Goal: Transaction & Acquisition: Download file/media

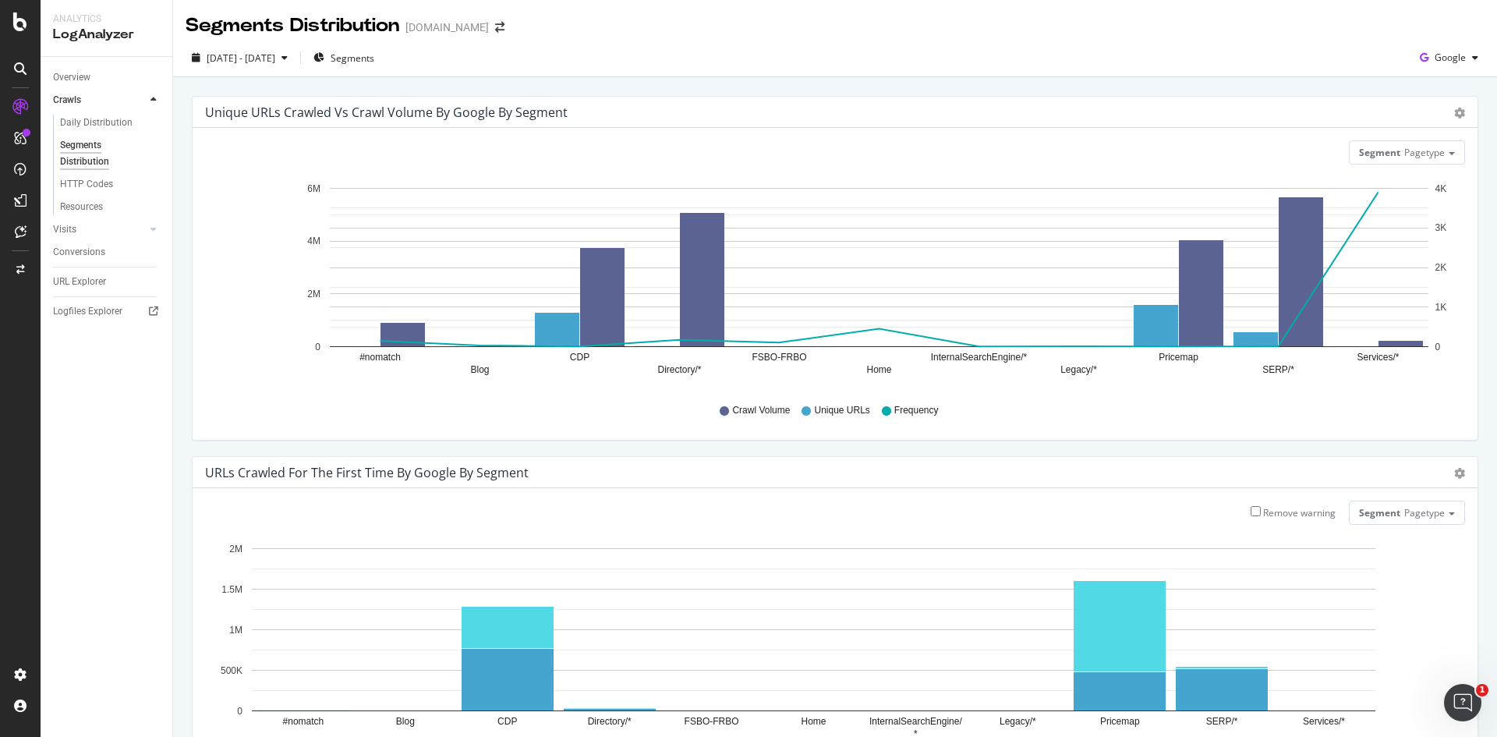
click at [82, 271] on div "URL Explorer" at bounding box center [112, 281] width 119 height 23
click at [88, 292] on div "URL Explorer" at bounding box center [112, 281] width 119 height 23
click at [89, 285] on div "URL Explorer" at bounding box center [79, 282] width 53 height 16
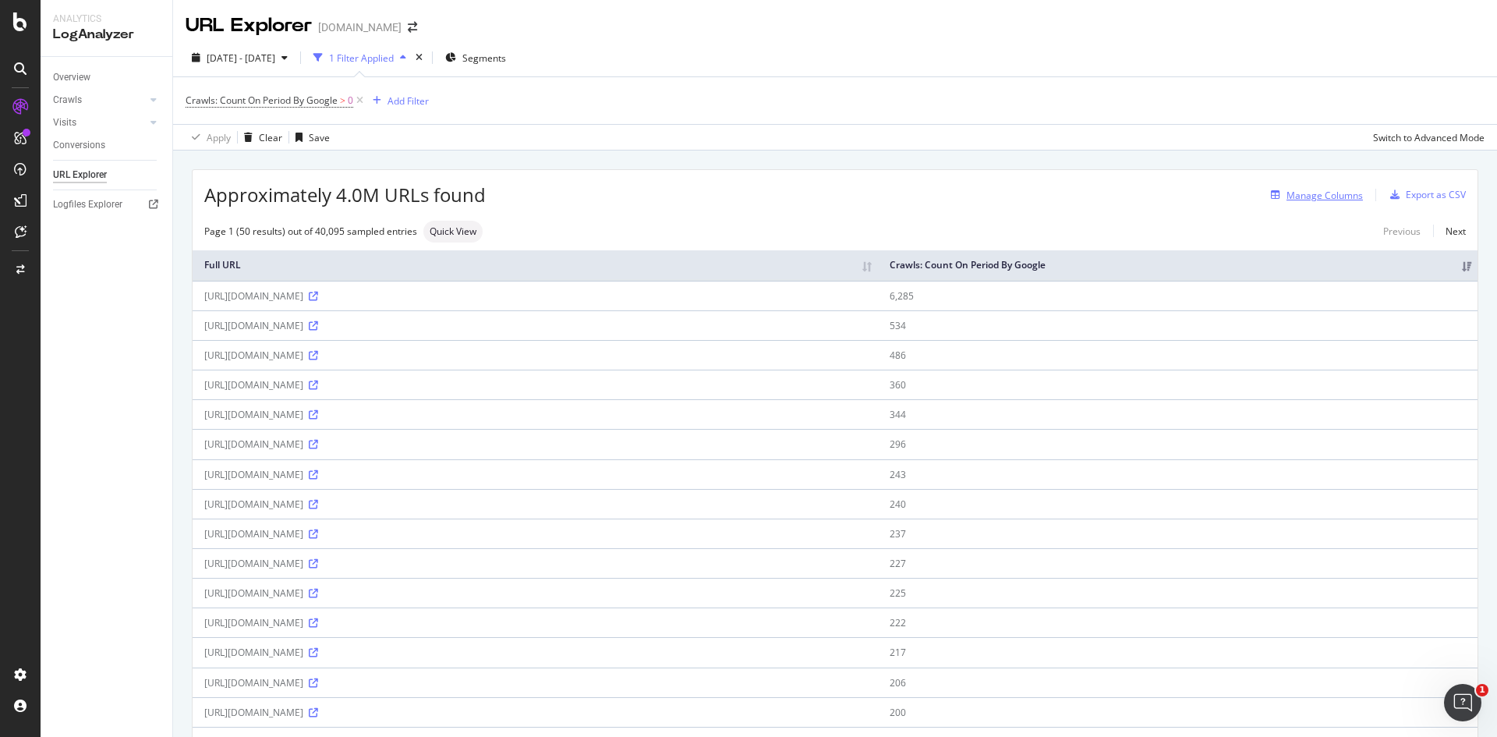
click at [1332, 198] on div "Manage Columns" at bounding box center [1324, 195] width 76 height 13
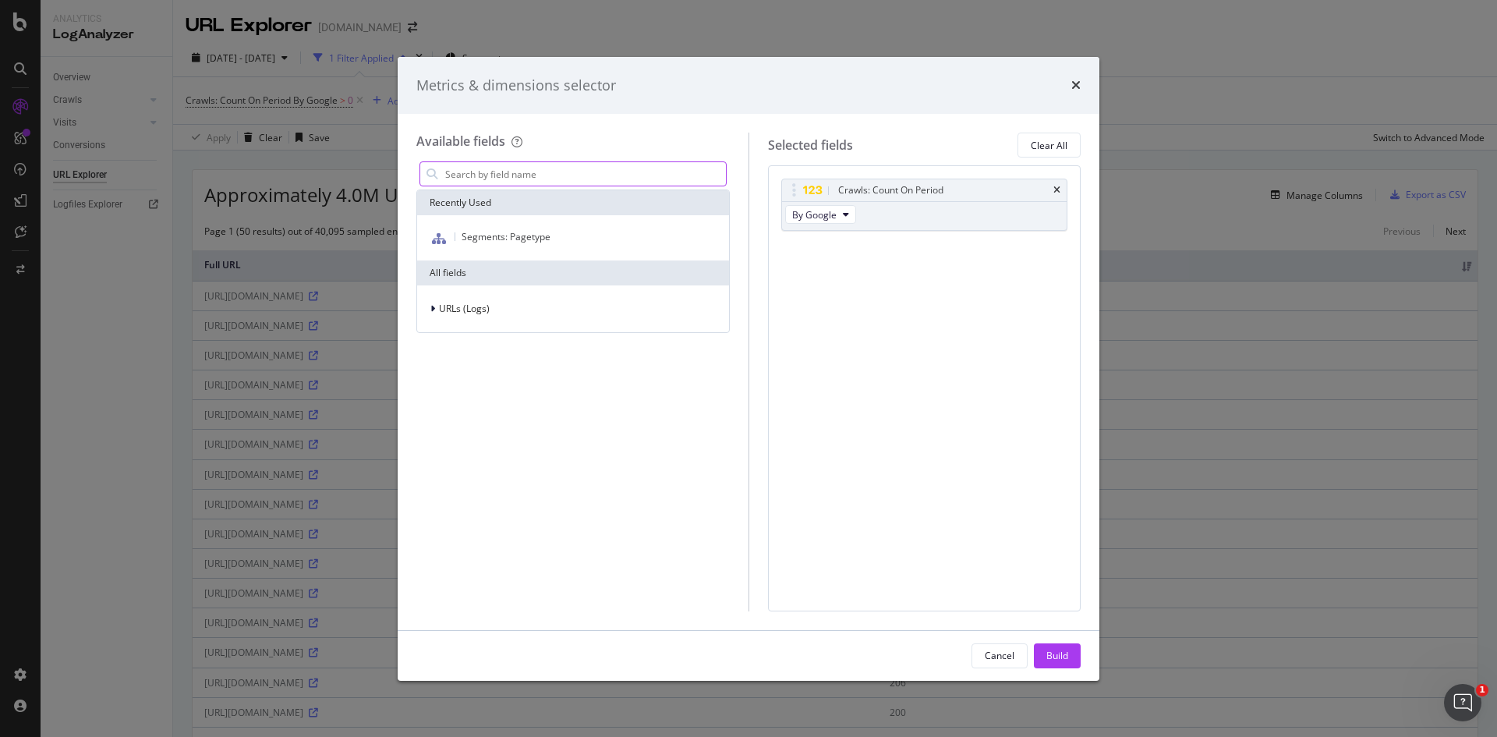
click at [558, 171] on input "modal" at bounding box center [585, 173] width 282 height 23
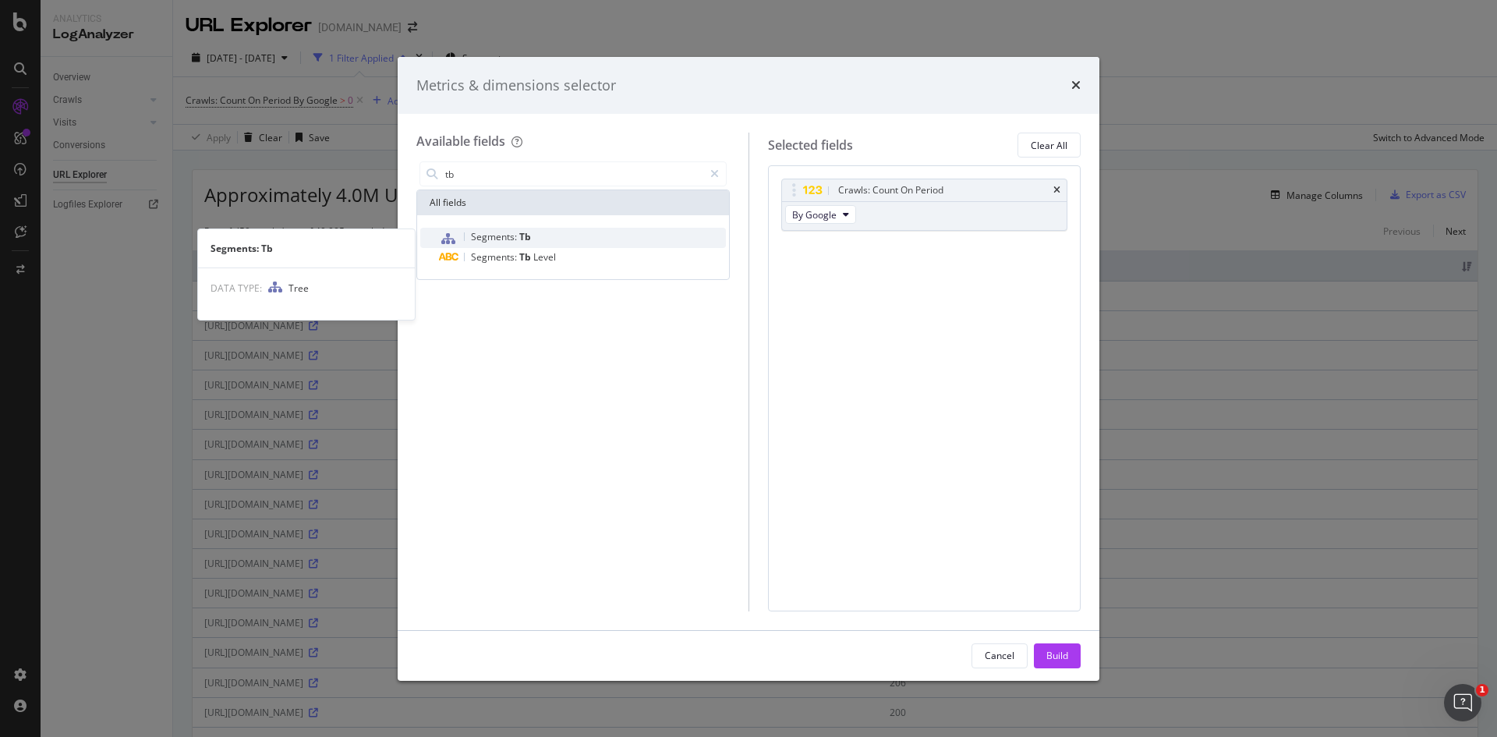
type input "tb"
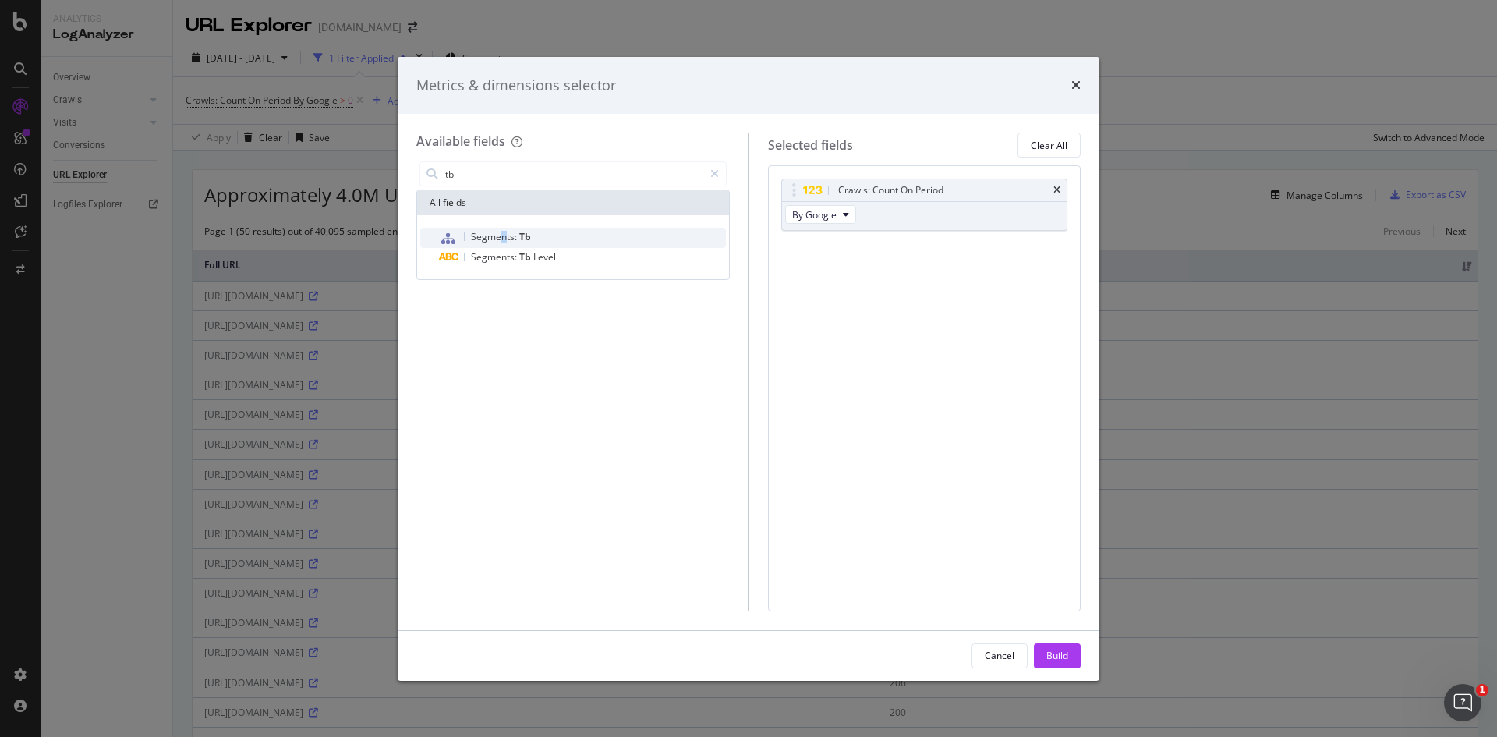
click at [504, 235] on span "Segments:" at bounding box center [495, 236] width 48 height 13
click at [1063, 659] on div "Build" at bounding box center [1057, 655] width 22 height 13
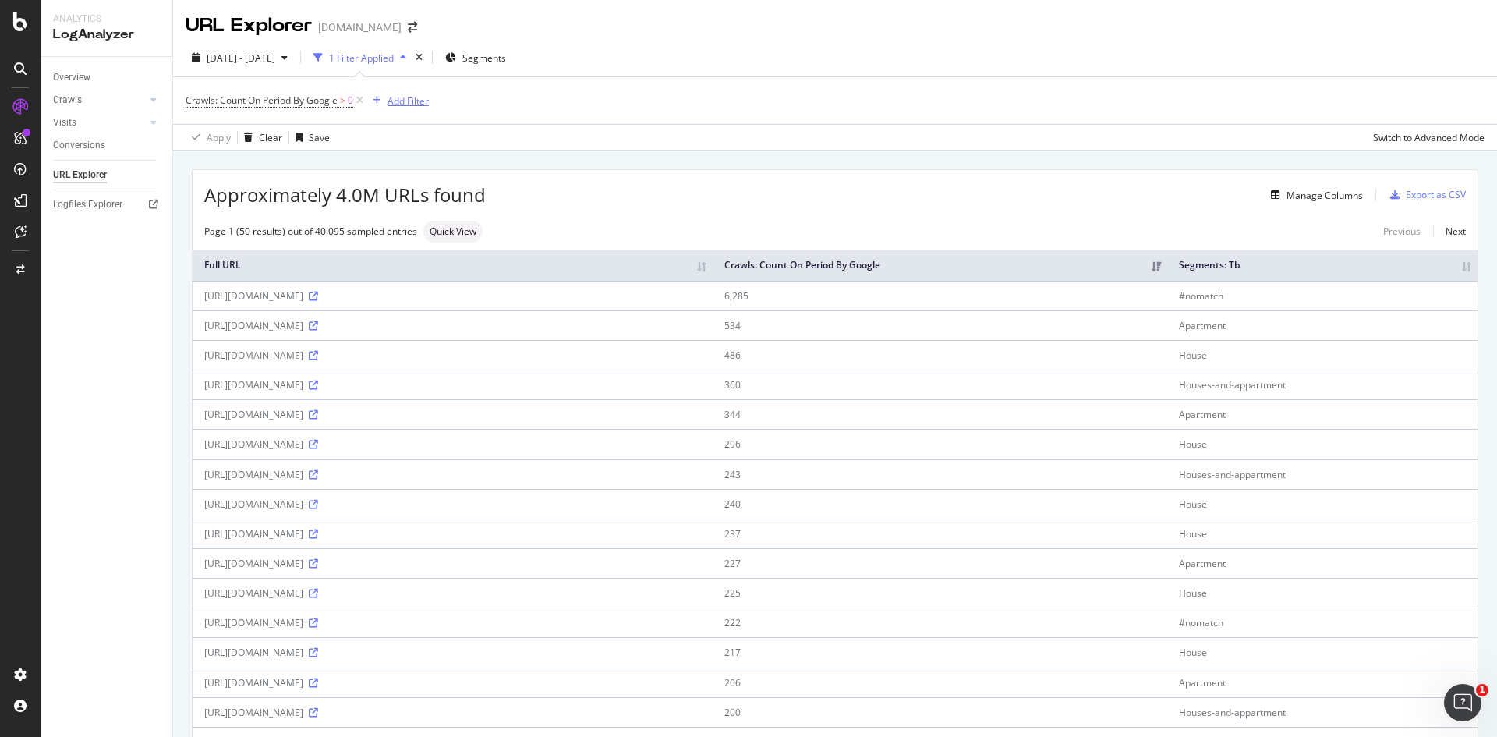
click at [407, 101] on div "Add Filter" at bounding box center [407, 100] width 41 height 13
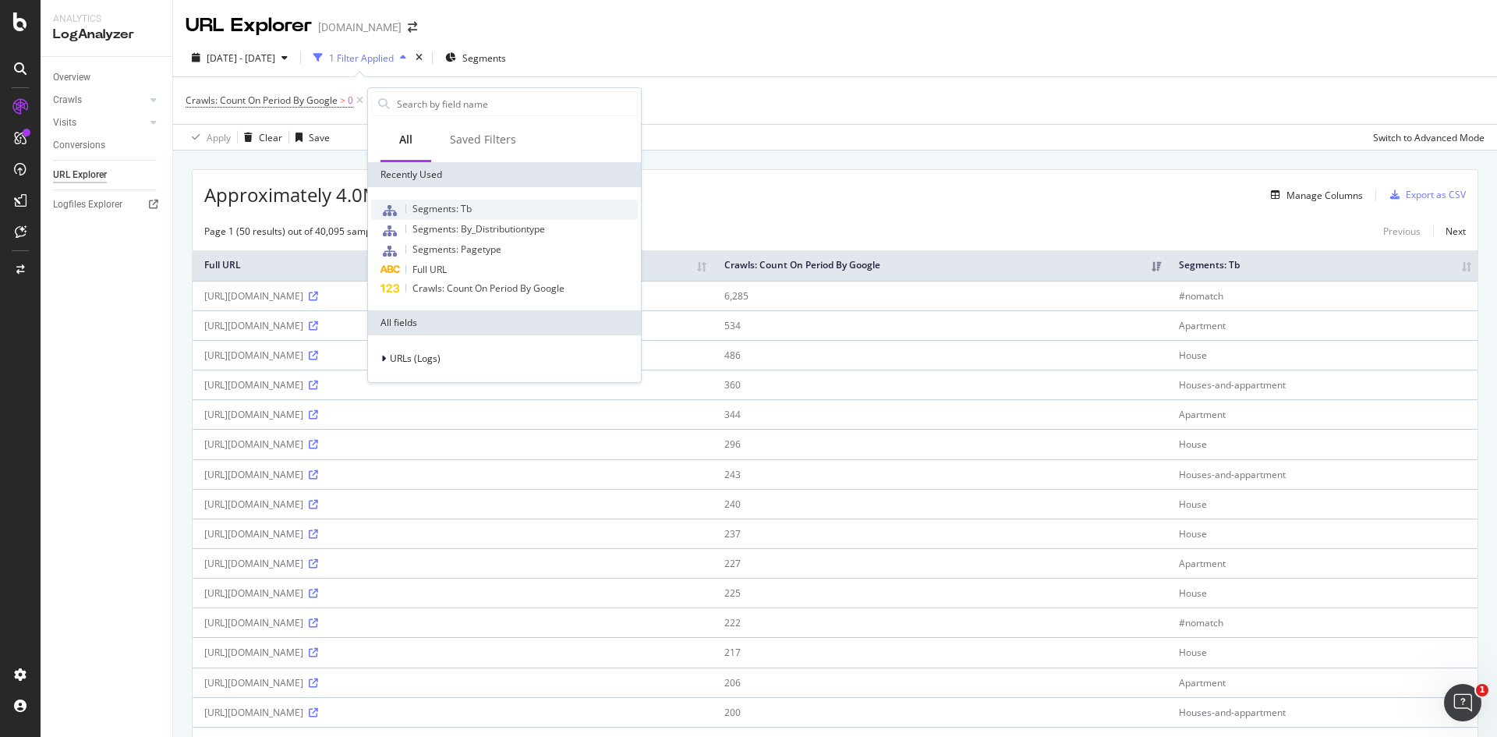
click at [444, 207] on span "Segments: Tb" at bounding box center [441, 208] width 59 height 13
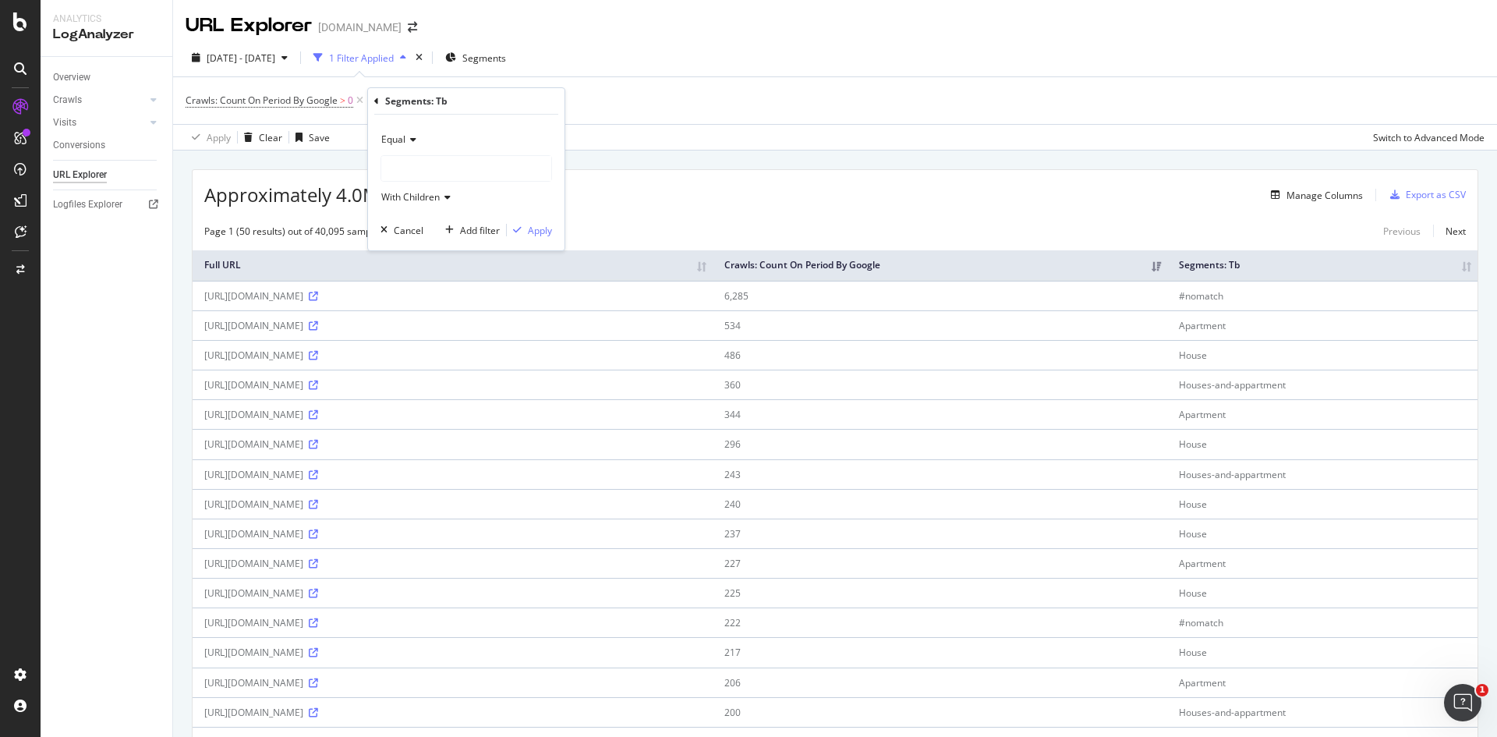
click at [451, 177] on div at bounding box center [466, 168] width 170 height 25
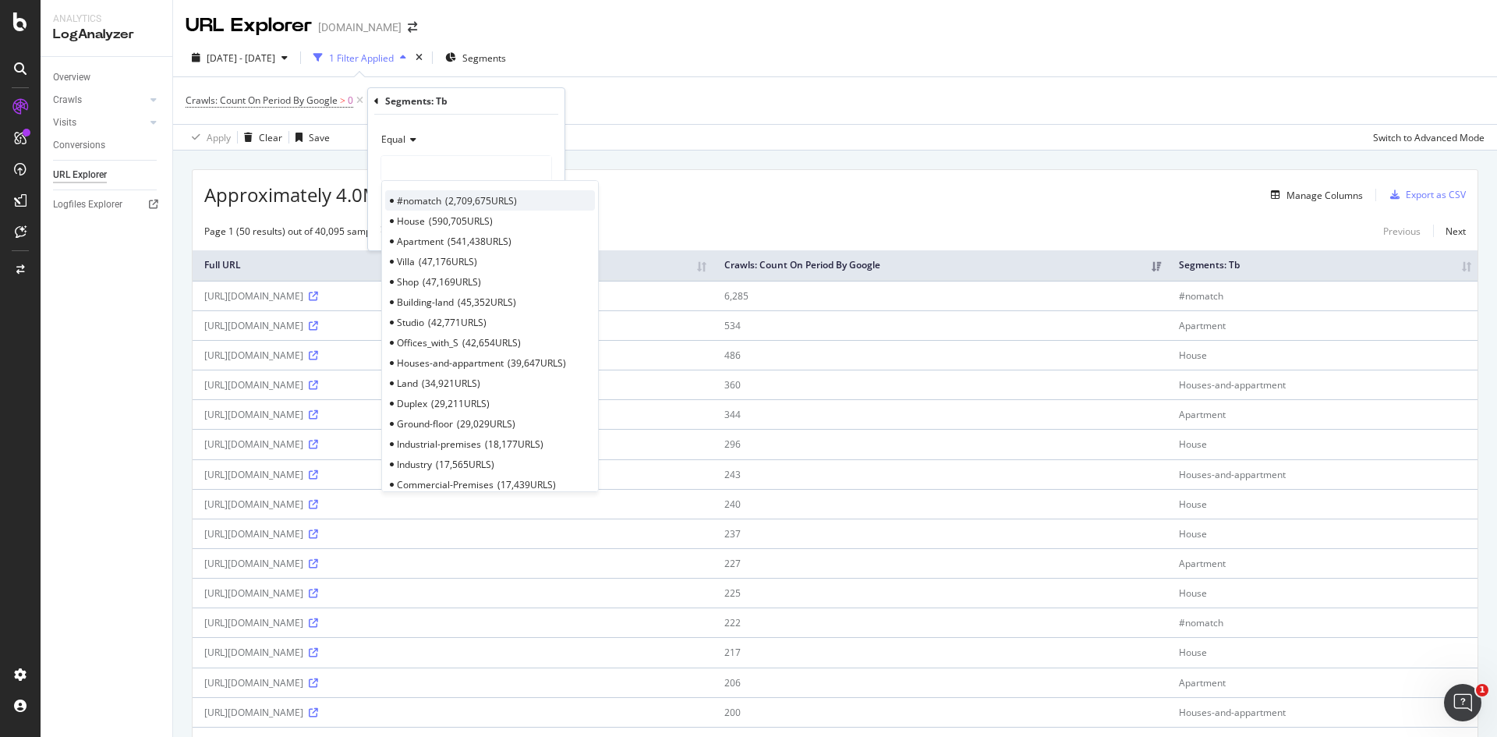
click at [465, 196] on span "2,709,675 URLS" at bounding box center [481, 200] width 72 height 13
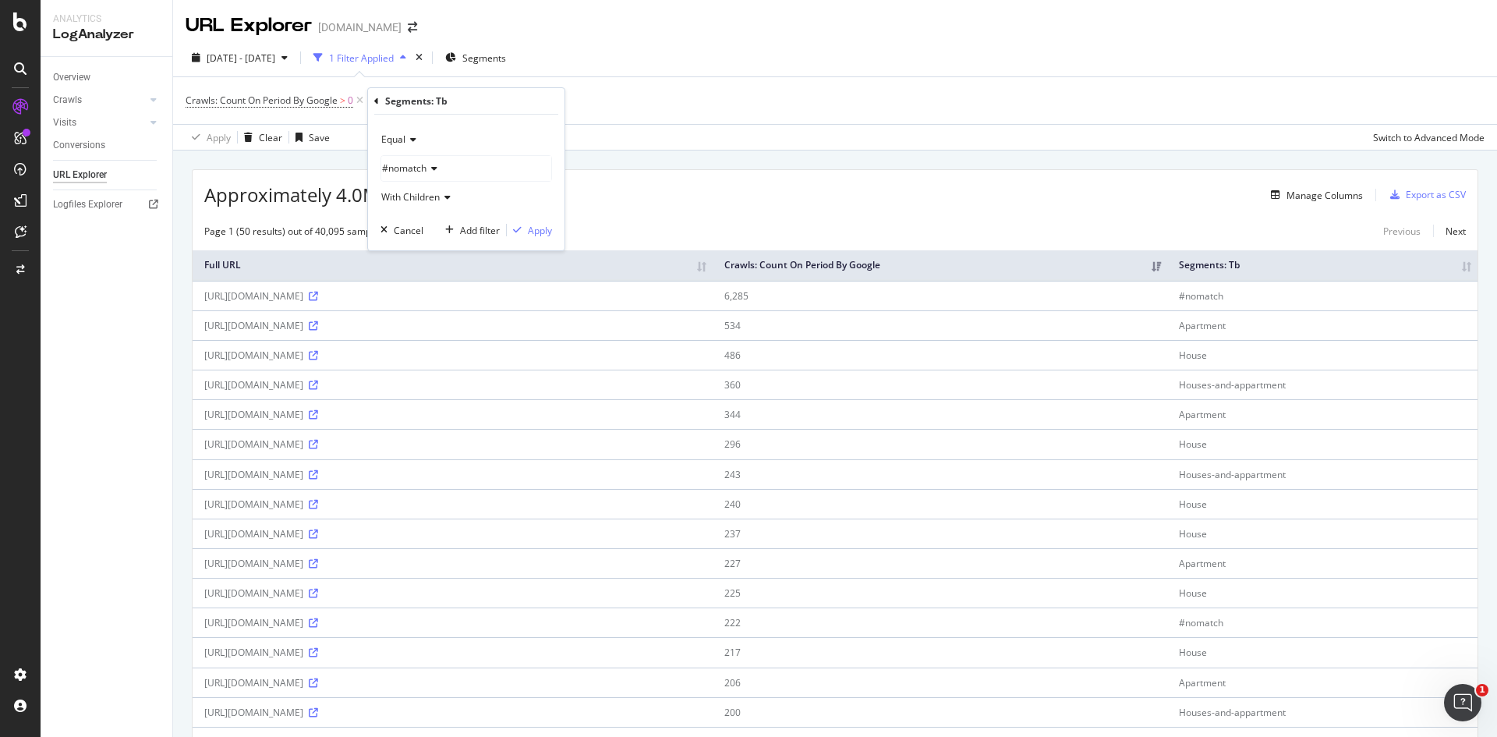
click at [412, 139] on icon at bounding box center [410, 139] width 11 height 9
click at [417, 189] on span "Not Equal" at bounding box center [409, 192] width 42 height 13
click at [530, 229] on div "Apply" at bounding box center [540, 230] width 24 height 13
click at [420, 232] on div "Page 1 (50 results) out of 15,816 sampled entries Quick View" at bounding box center [343, 232] width 278 height 22
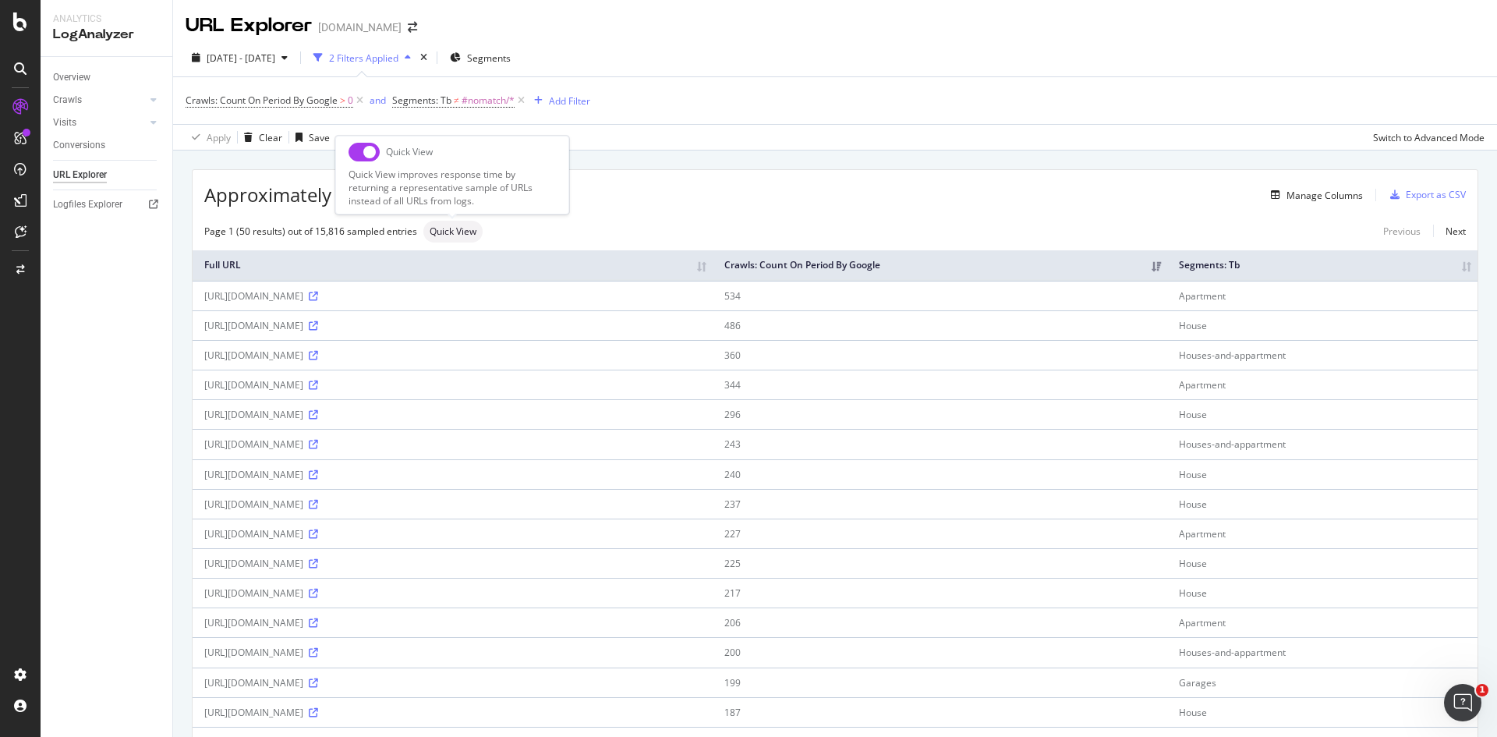
click at [365, 154] on input "checkbox" at bounding box center [363, 152] width 31 height 19
checkbox input "true"
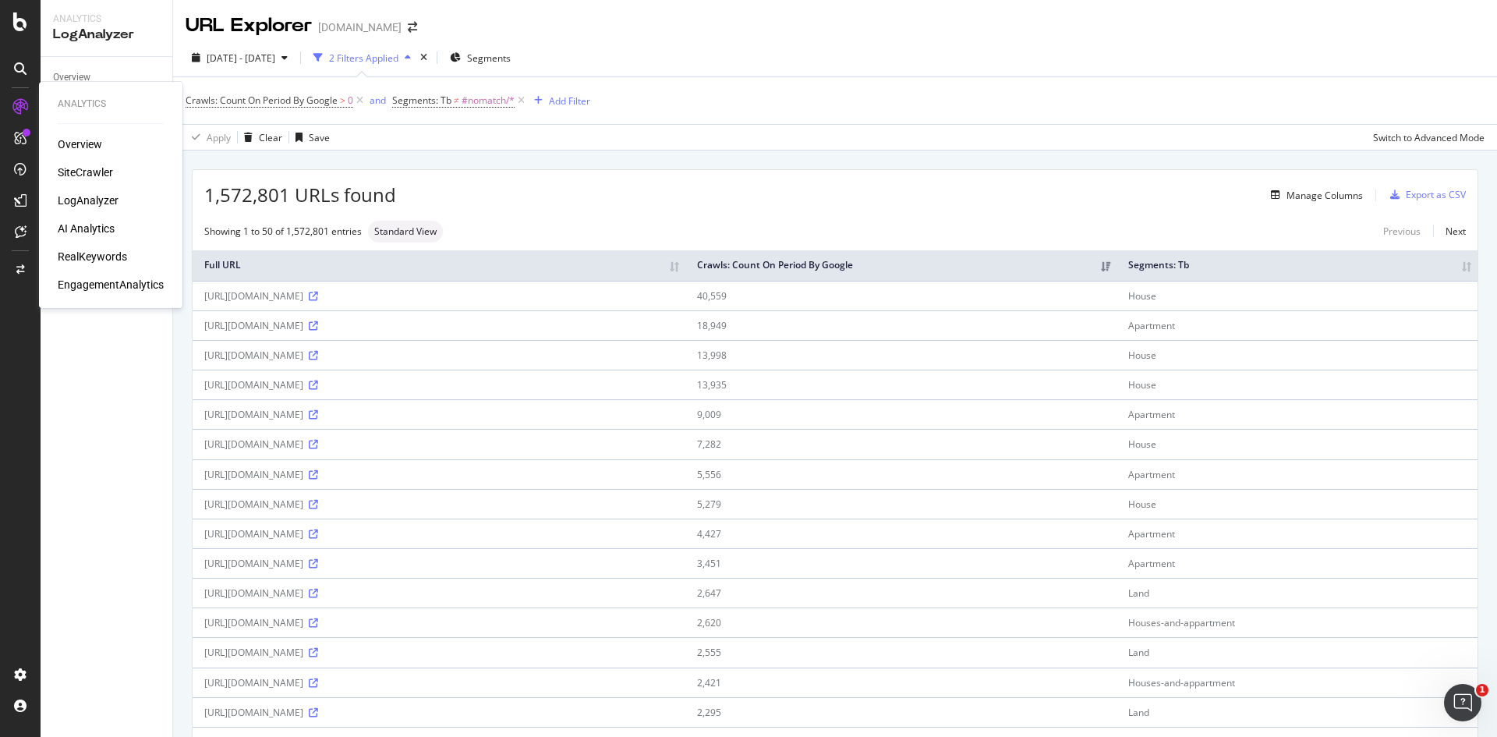
click at [87, 172] on div "SiteCrawler" at bounding box center [85, 172] width 55 height 16
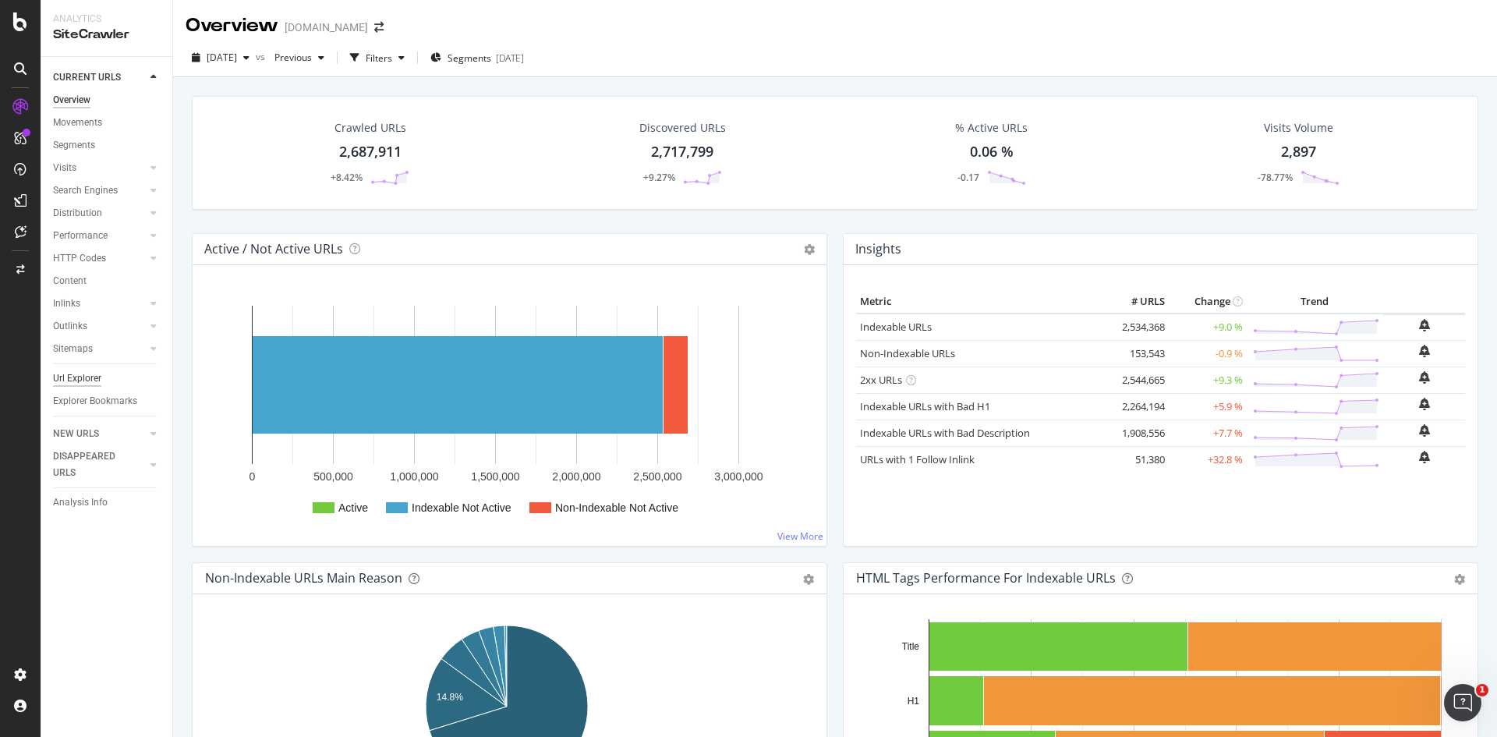
click at [83, 377] on div "Url Explorer" at bounding box center [77, 378] width 48 height 16
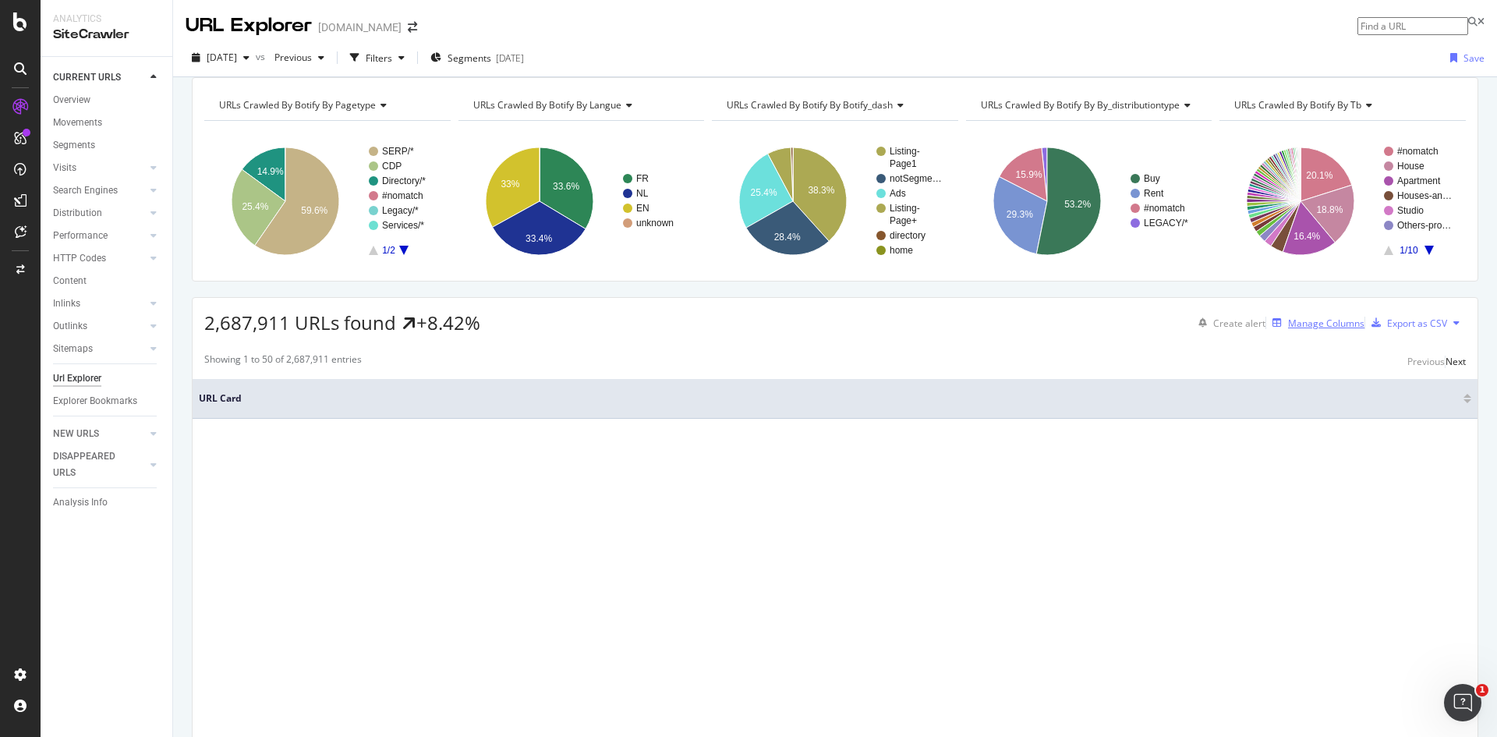
click at [1304, 330] on div "Manage Columns" at bounding box center [1326, 322] width 76 height 13
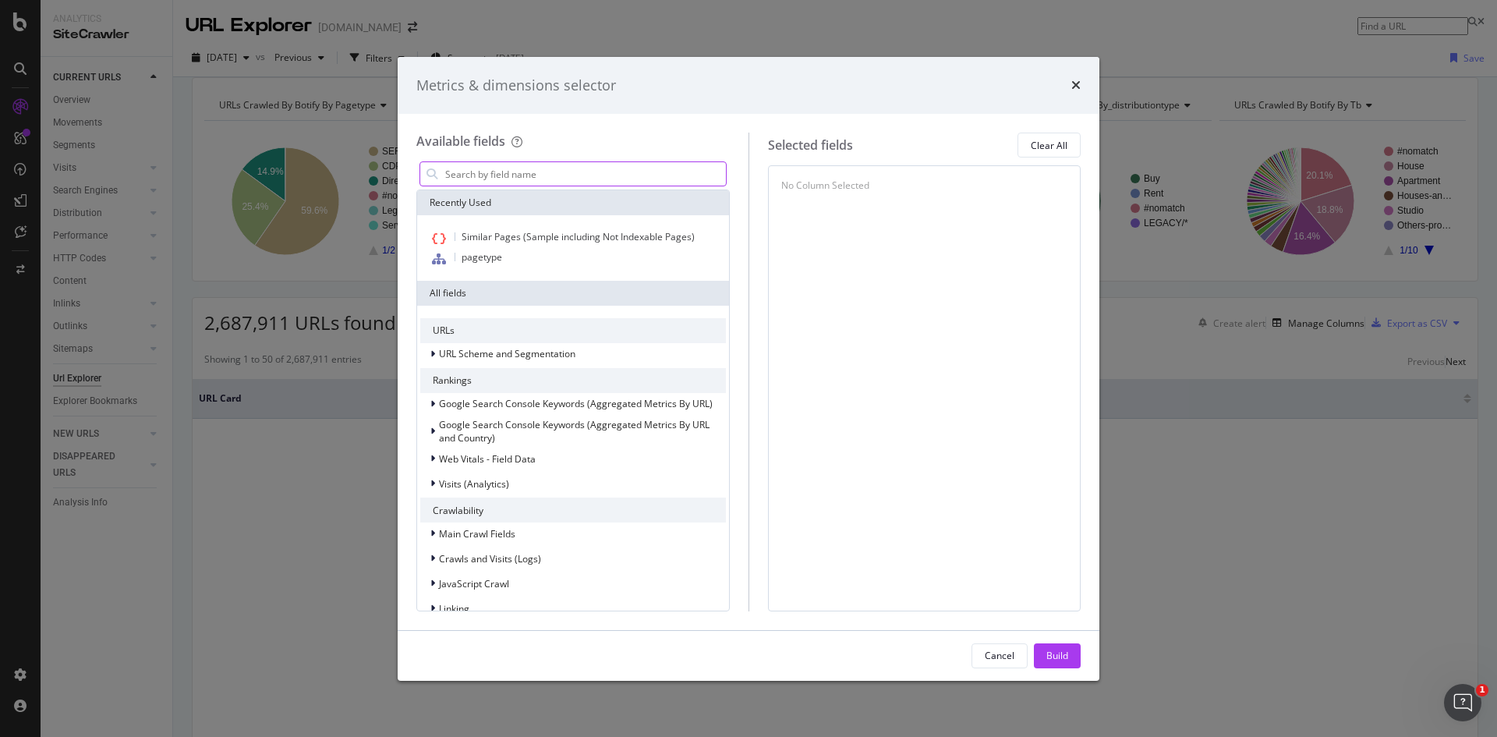
click at [532, 172] on input "modal" at bounding box center [585, 173] width 282 height 23
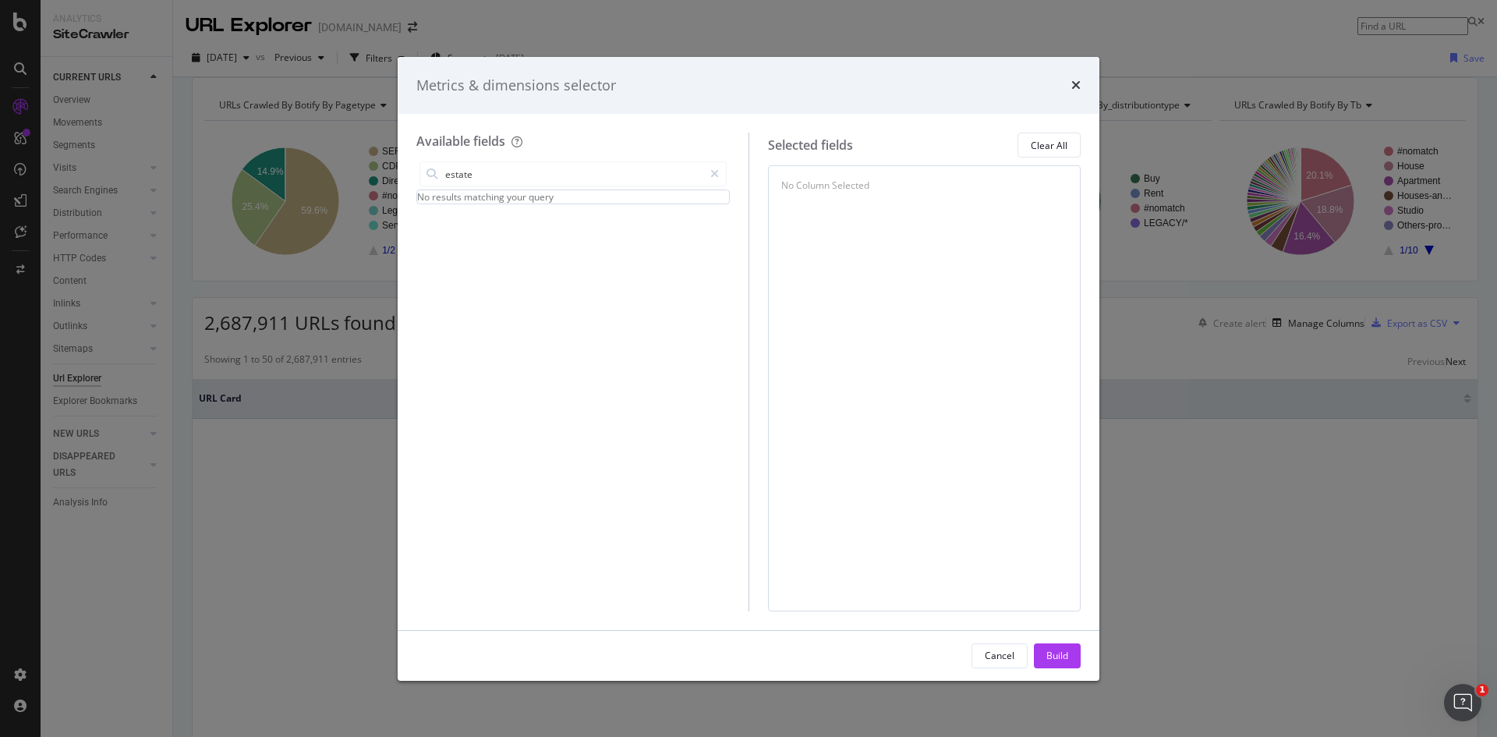
drag, startPoint x: 422, startPoint y: 178, endPoint x: 414, endPoint y: 168, distance: 12.7
click at [415, 174] on div "Available fields estate No results matching your query Selected fields Clear Al…" at bounding box center [749, 371] width 702 height 515
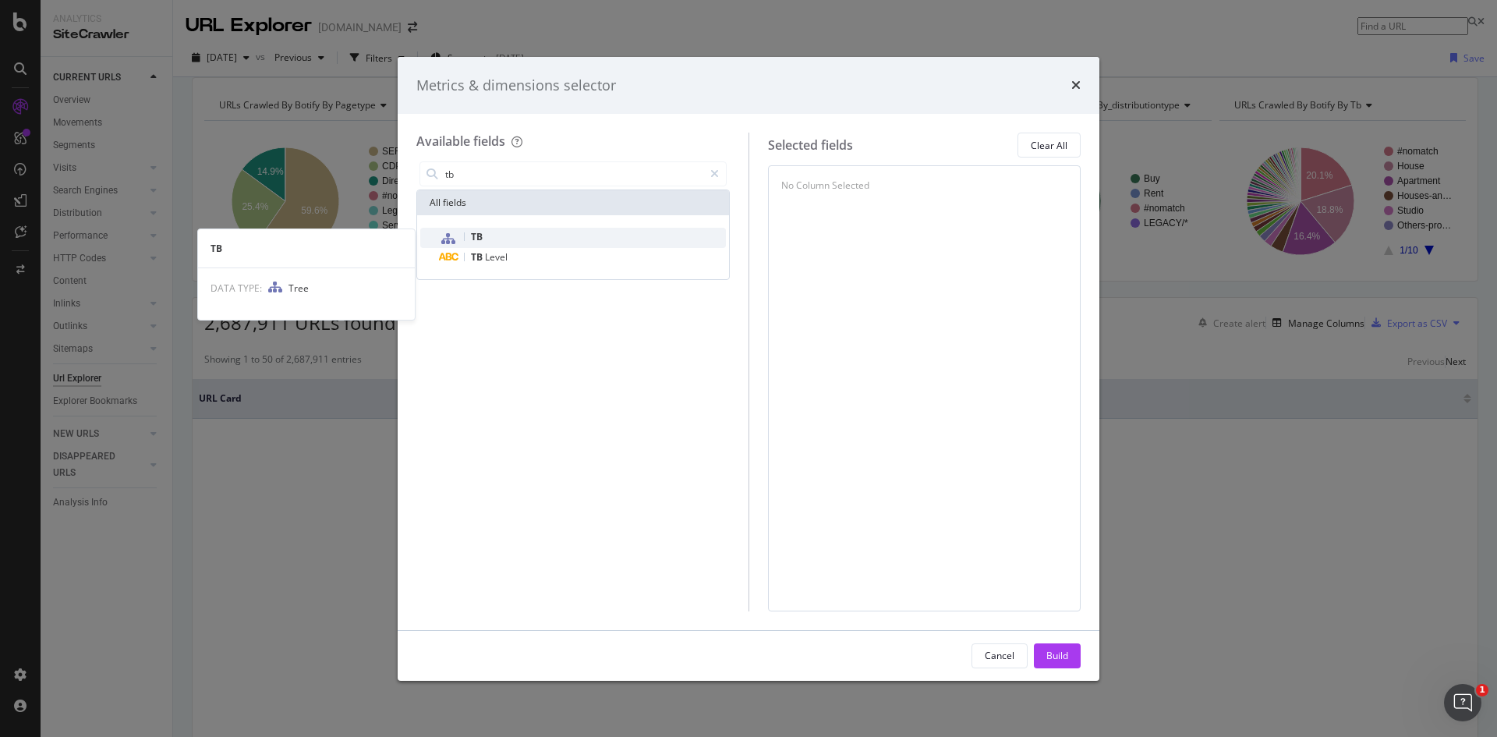
click at [486, 239] on div "TB" at bounding box center [582, 238] width 287 height 20
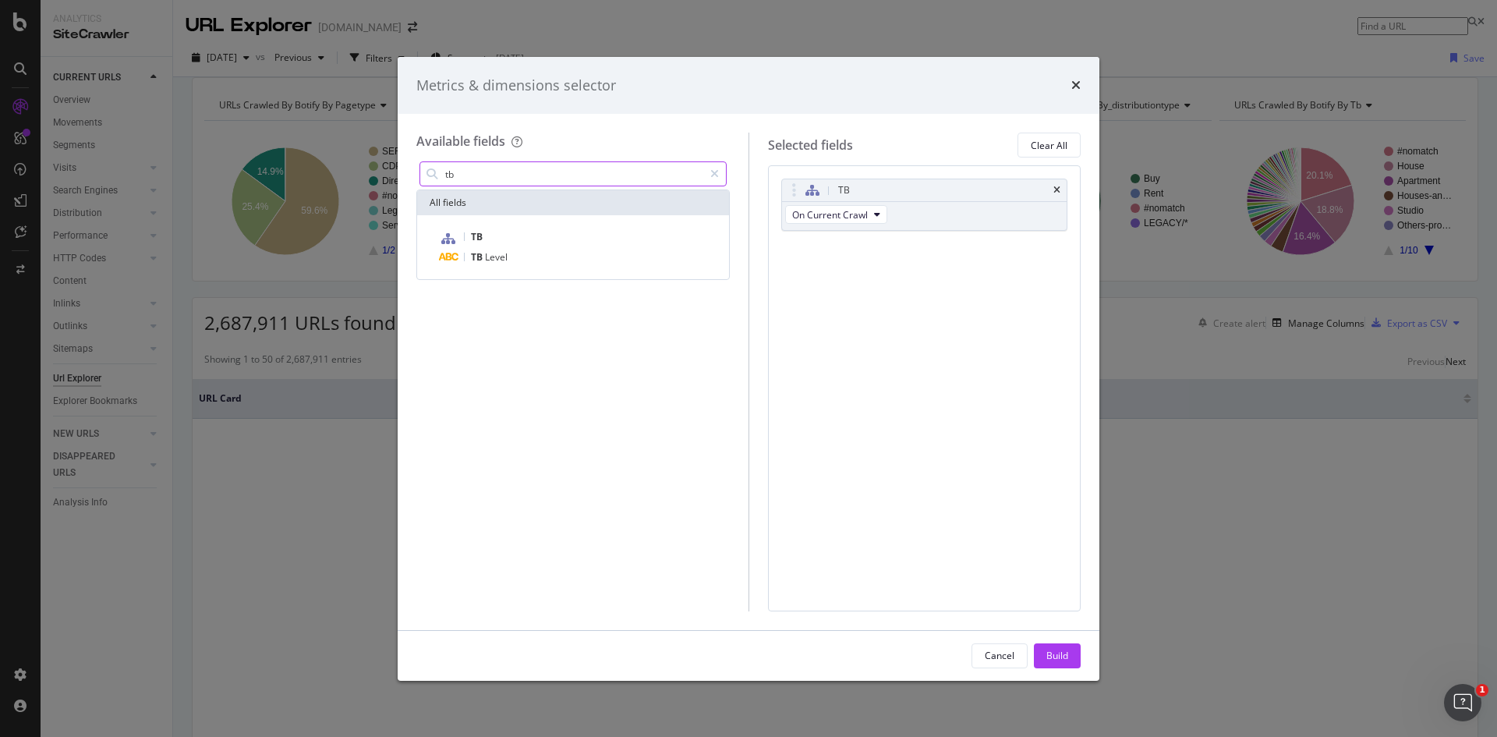
click at [567, 175] on input "tb" at bounding box center [574, 173] width 260 height 23
click at [486, 254] on span "Level" at bounding box center [496, 256] width 23 height 13
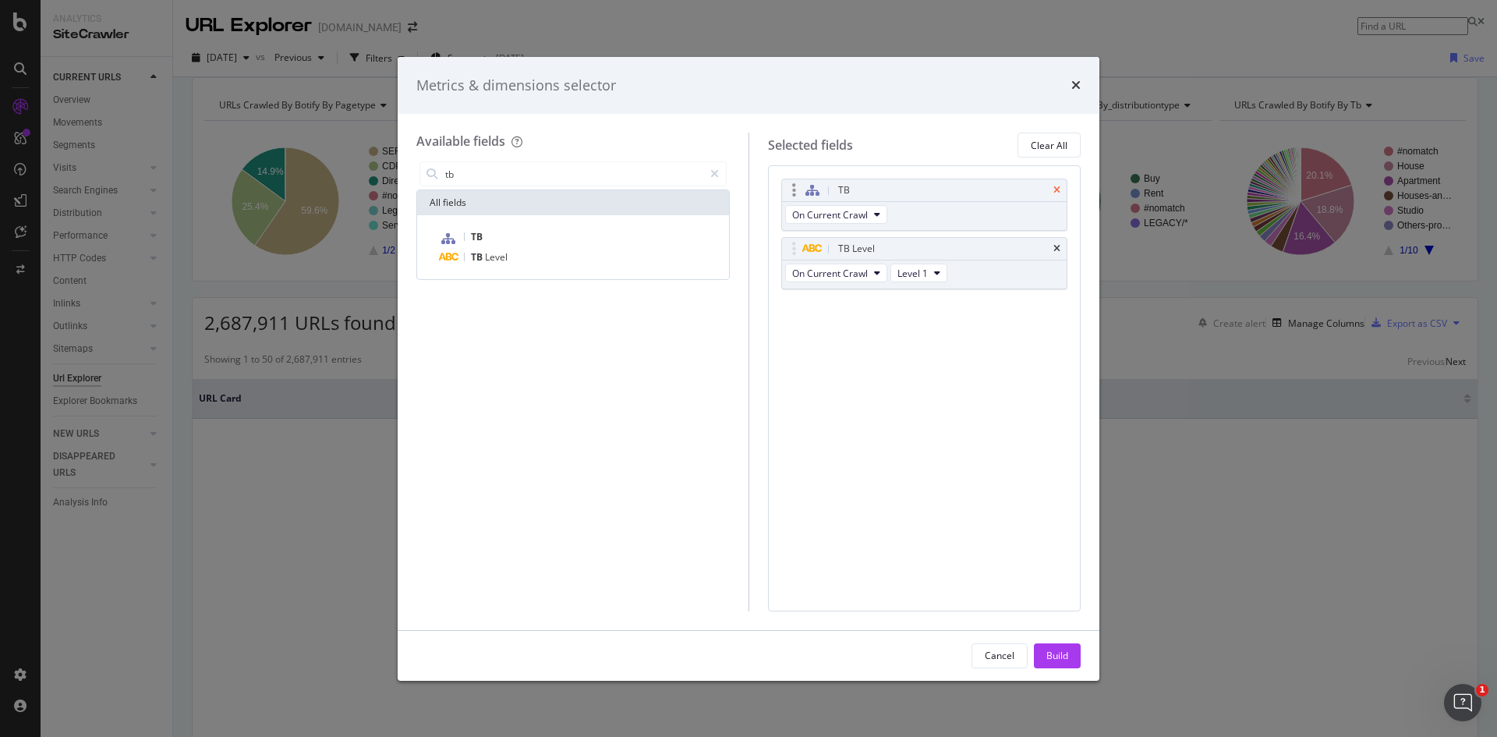
click at [1058, 186] on icon "times" at bounding box center [1056, 190] width 7 height 9
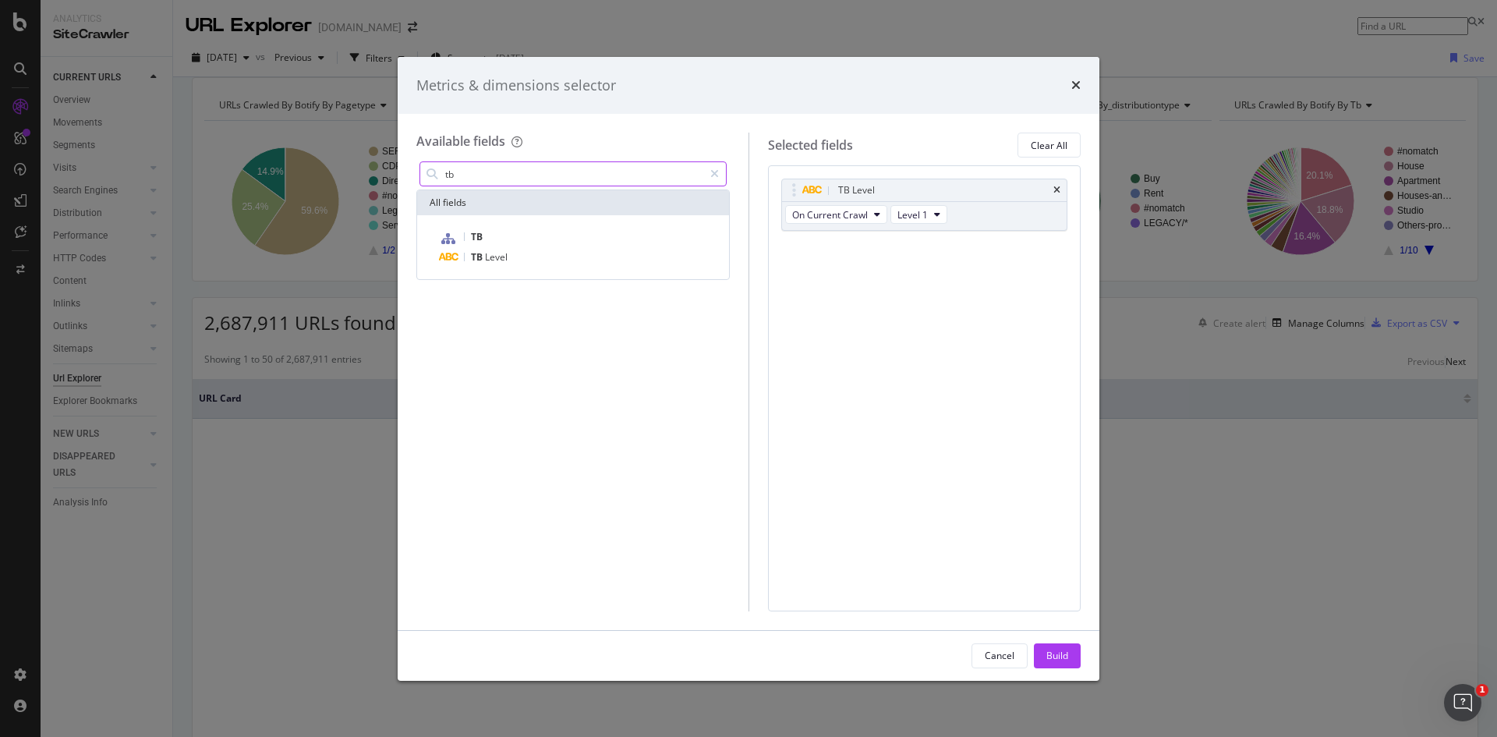
click at [486, 175] on input "tb" at bounding box center [574, 173] width 260 height 23
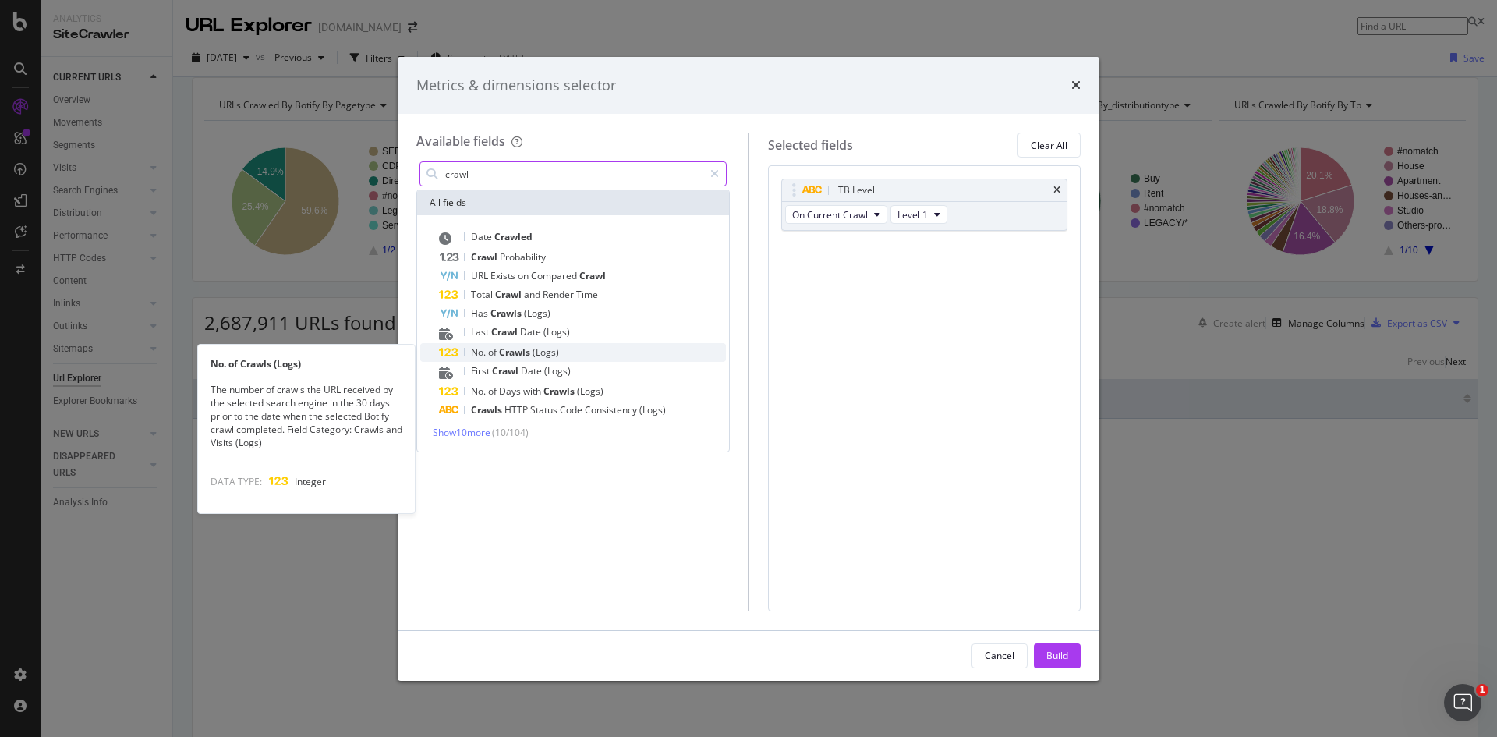
type input "crawl"
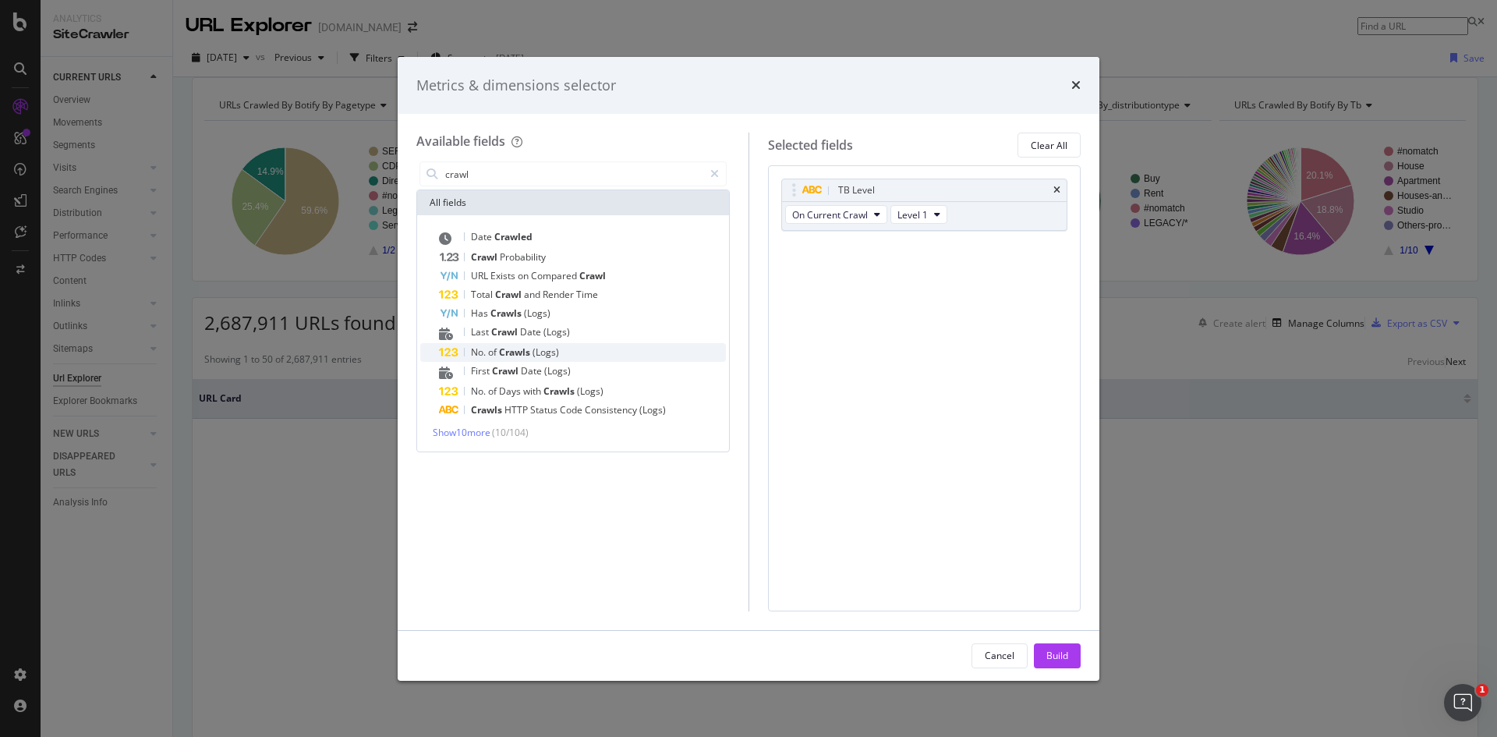
click at [536, 350] on span "(Logs)" at bounding box center [545, 351] width 27 height 13
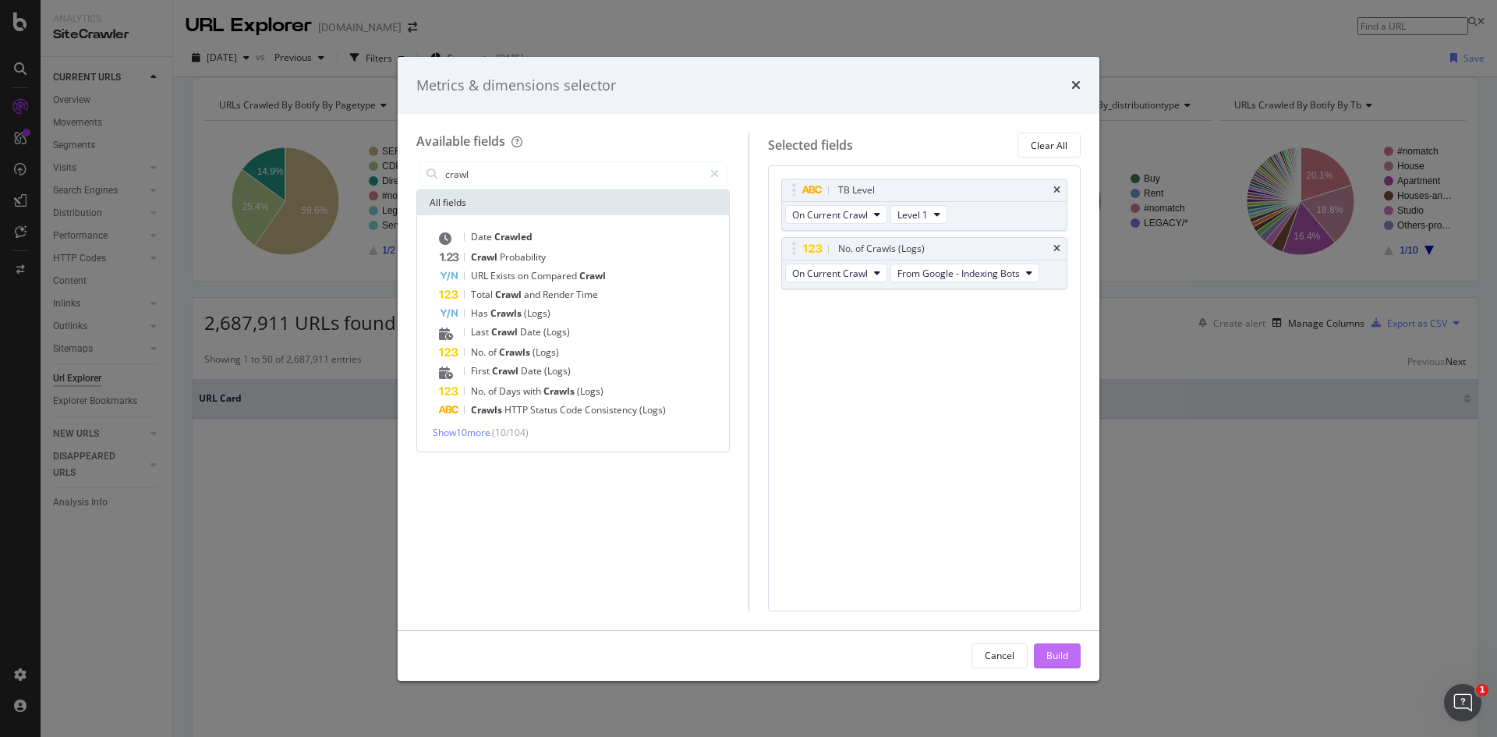
click at [1056, 651] on div "Build" at bounding box center [1057, 655] width 22 height 13
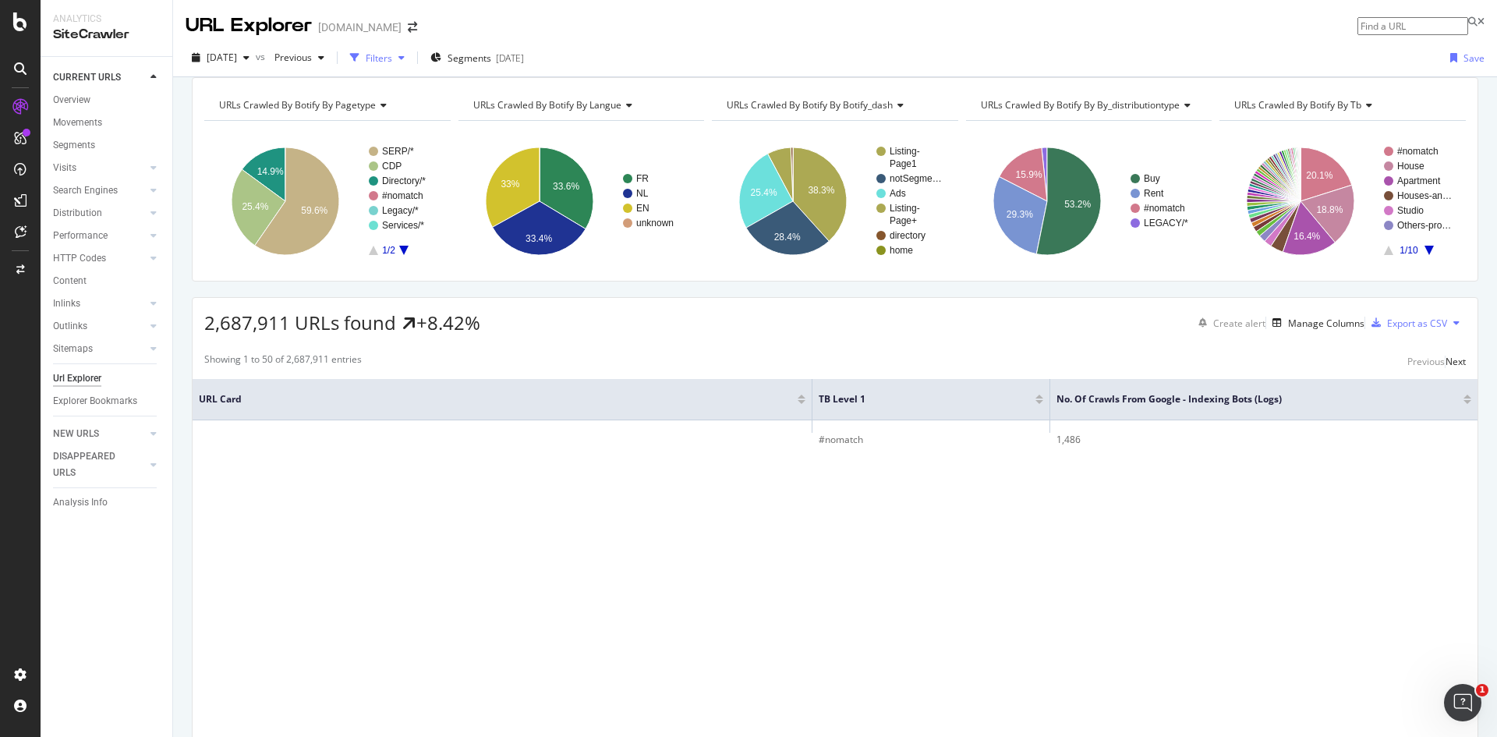
click at [392, 57] on div "Filters" at bounding box center [379, 57] width 27 height 13
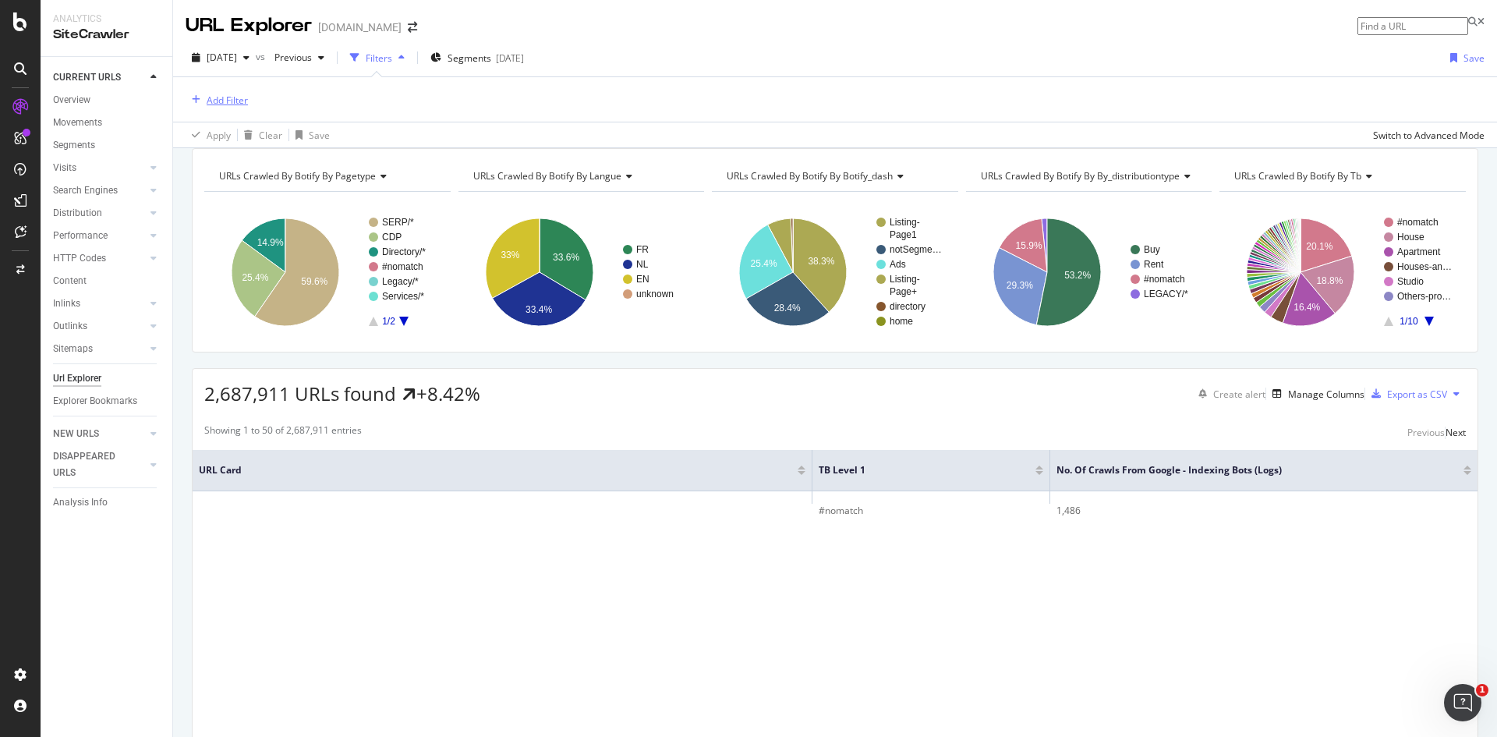
click at [235, 97] on div "Add Filter" at bounding box center [227, 100] width 41 height 13
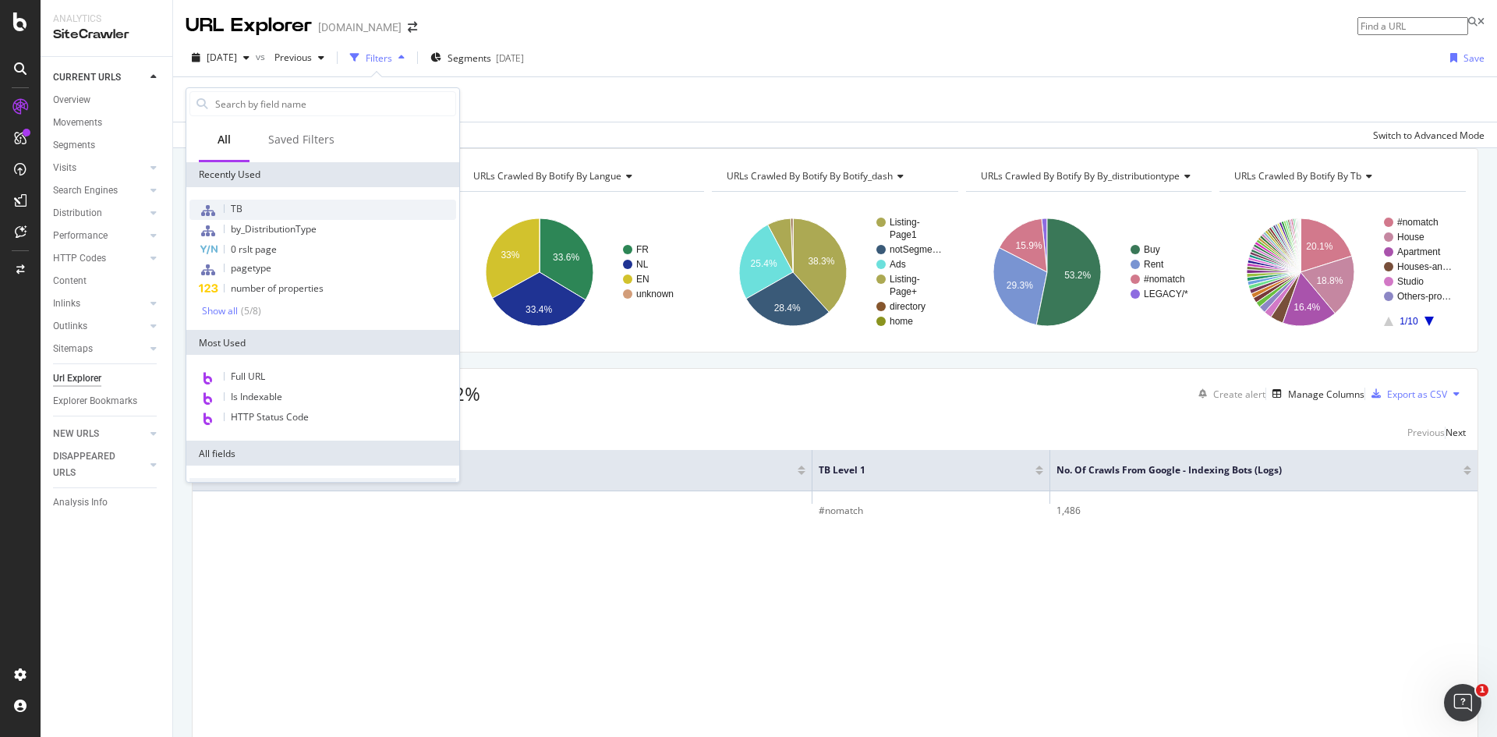
click at [252, 204] on div "TB" at bounding box center [322, 210] width 267 height 20
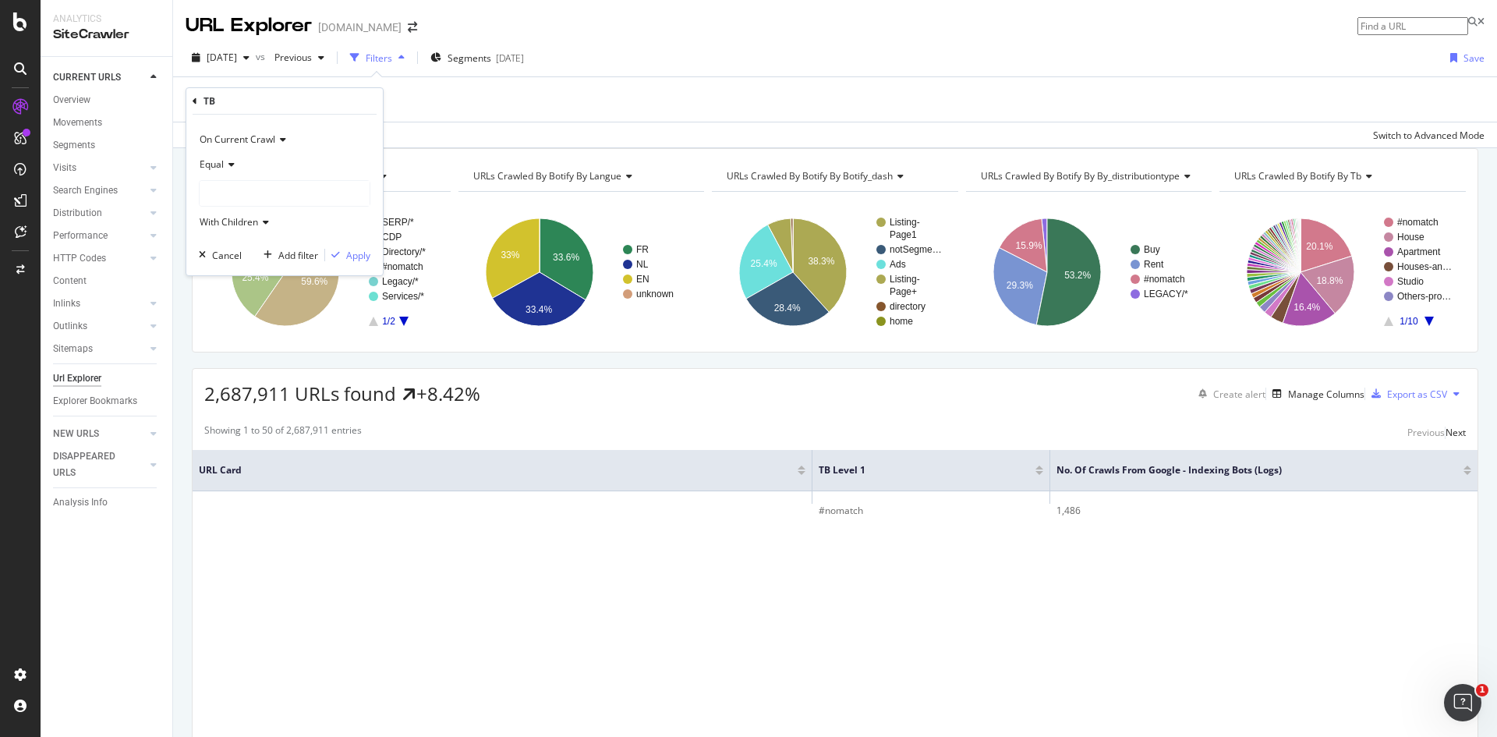
click at [260, 195] on div at bounding box center [285, 193] width 170 height 25
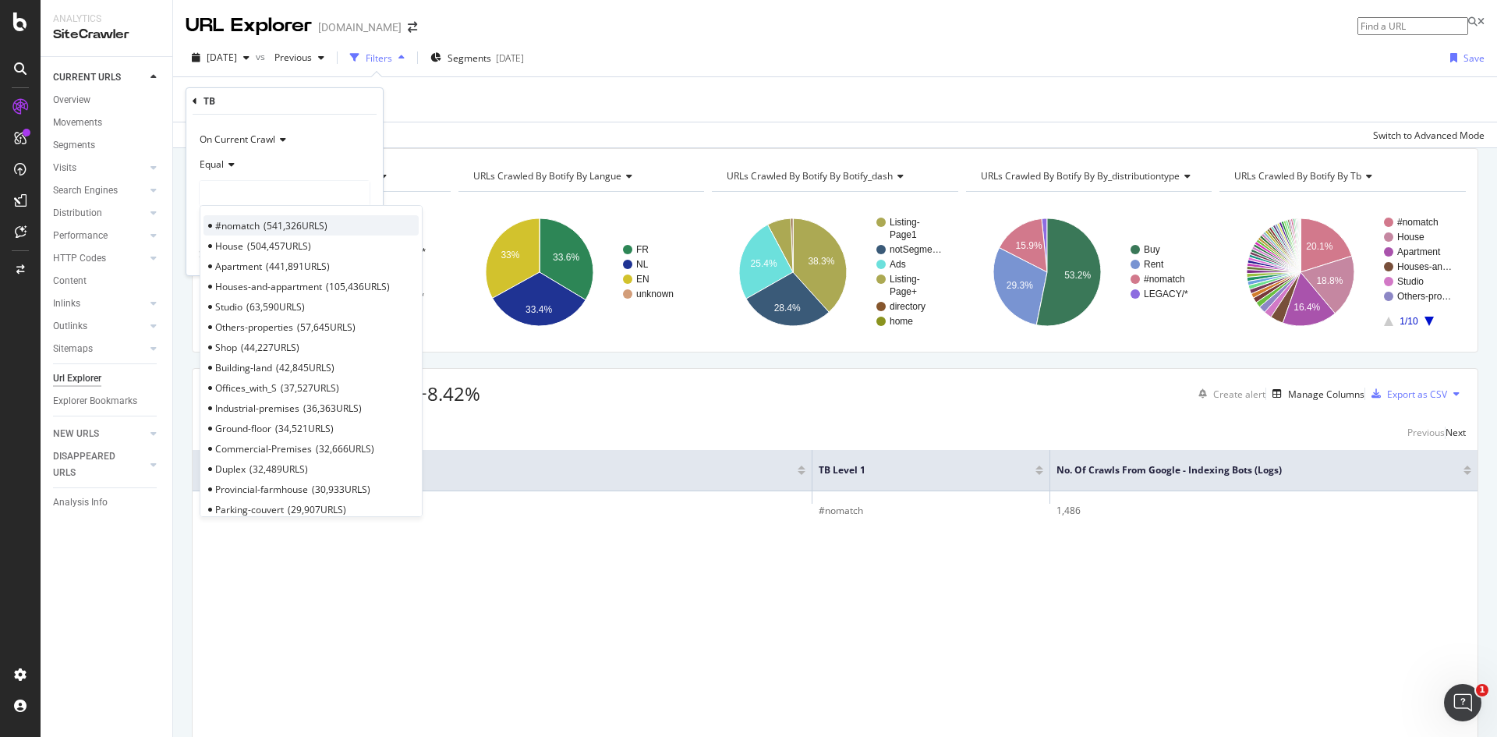
click at [265, 223] on span "541,326 URLS" at bounding box center [295, 225] width 64 height 13
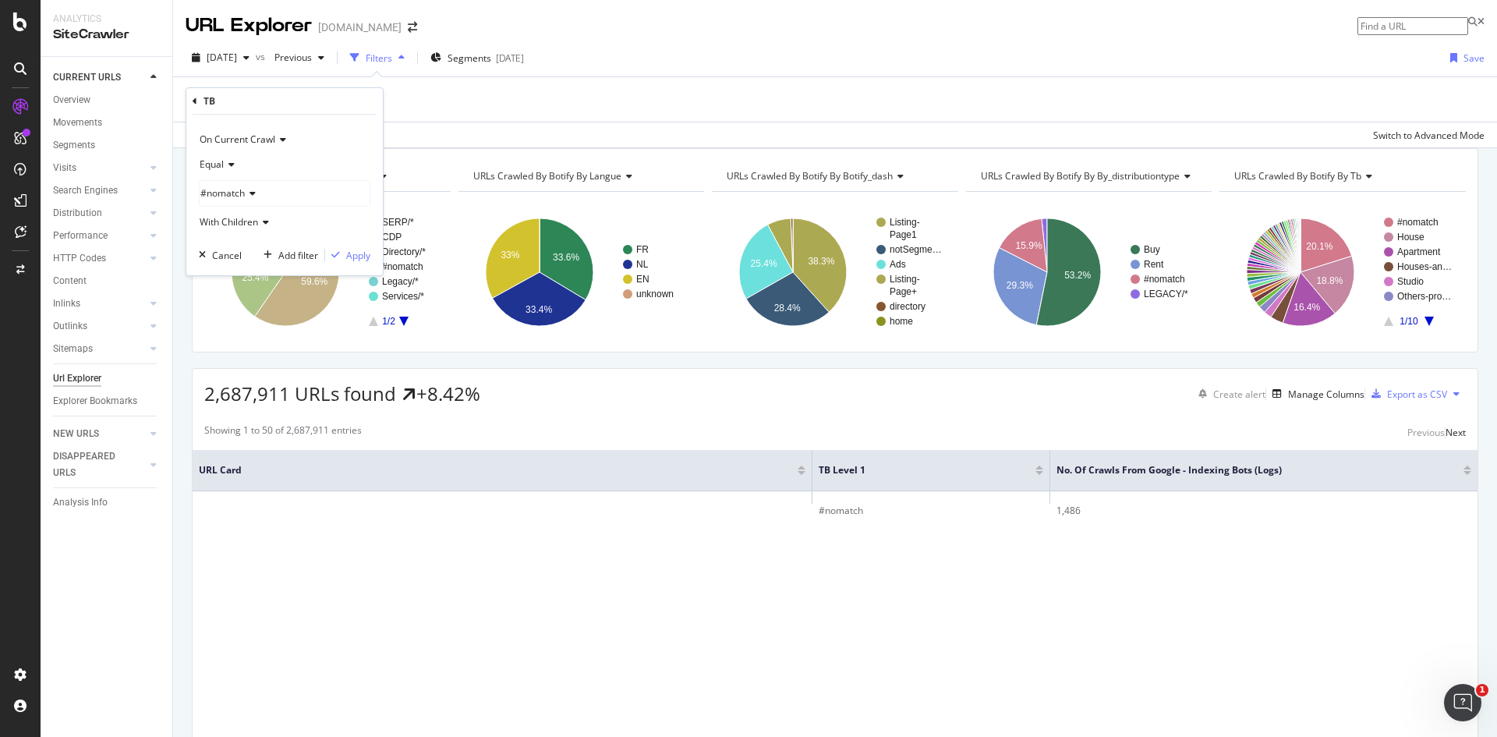
click at [225, 157] on div "Equal" at bounding box center [284, 164] width 171 height 25
click at [235, 216] on span "Not Equal" at bounding box center [228, 216] width 42 height 13
click at [356, 257] on div "Apply" at bounding box center [358, 255] width 24 height 13
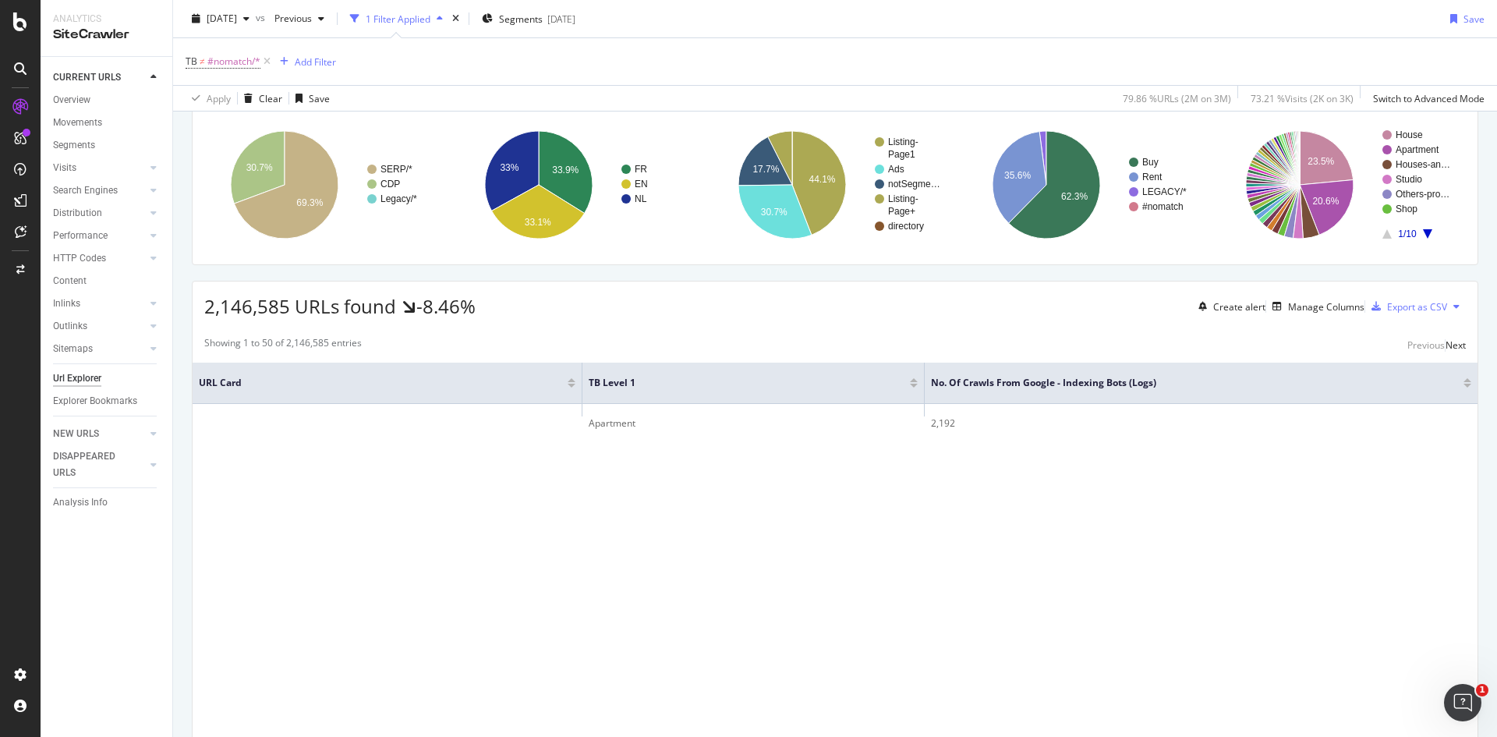
scroll to position [78, 0]
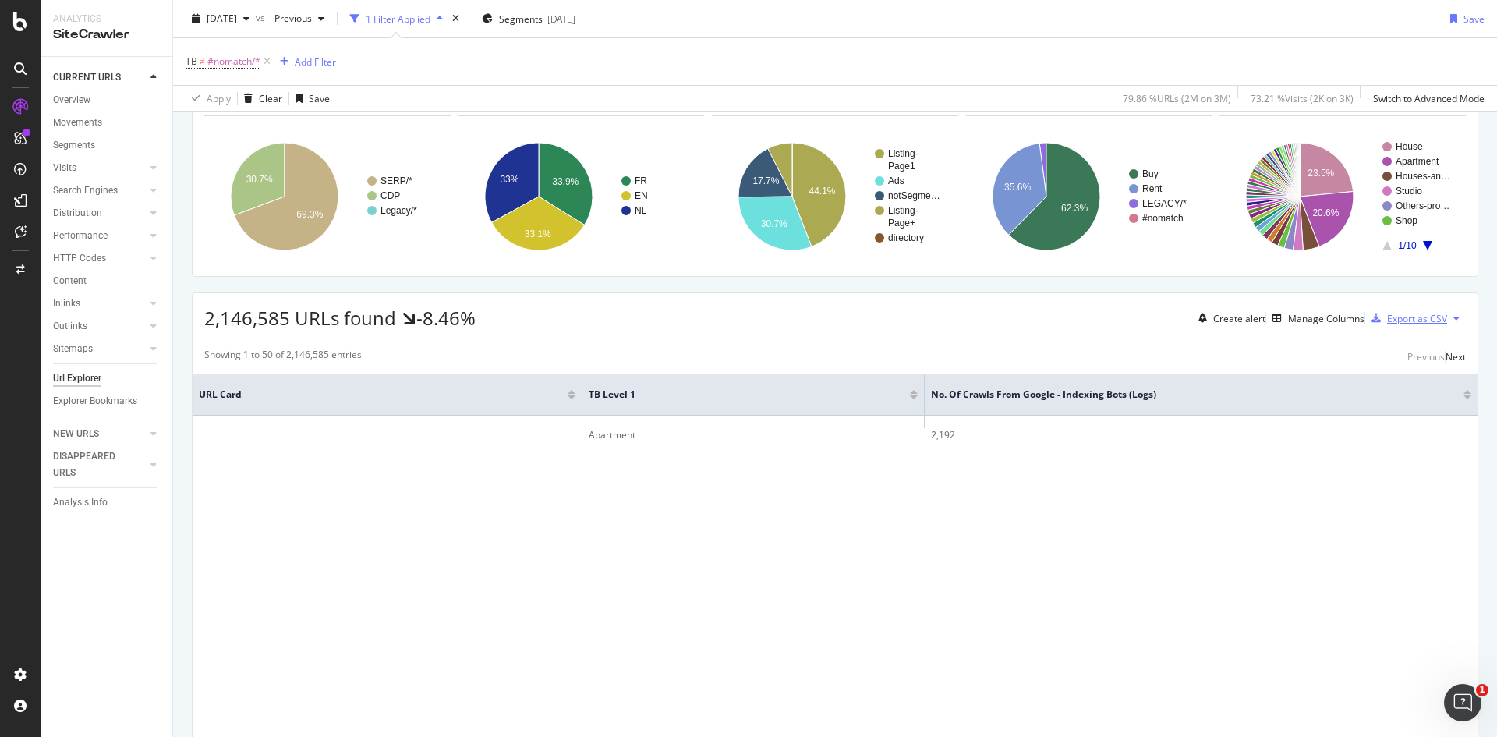
click at [1395, 325] on div "Export as CSV" at bounding box center [1417, 318] width 60 height 13
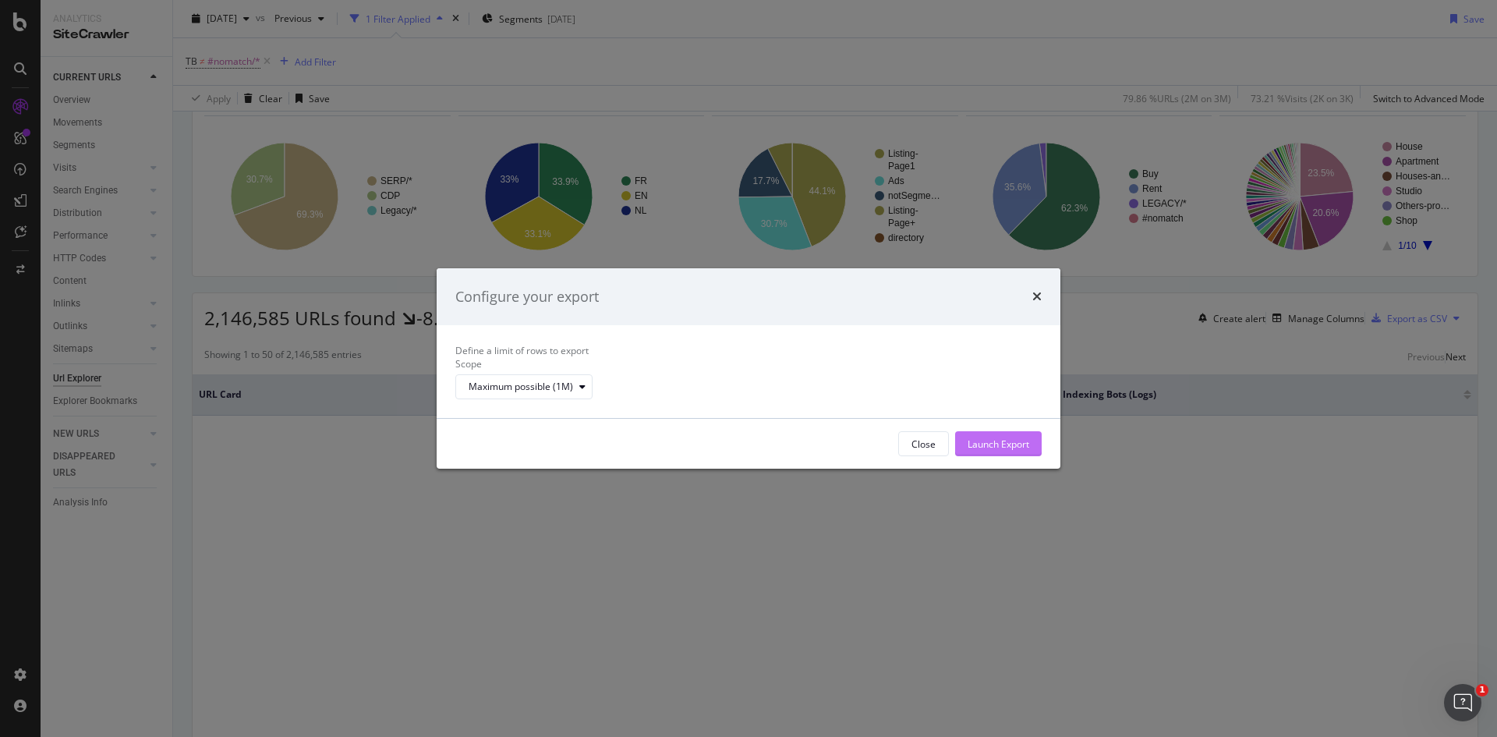
click at [1006, 449] on div "Launch Export" at bounding box center [998, 443] width 62 height 13
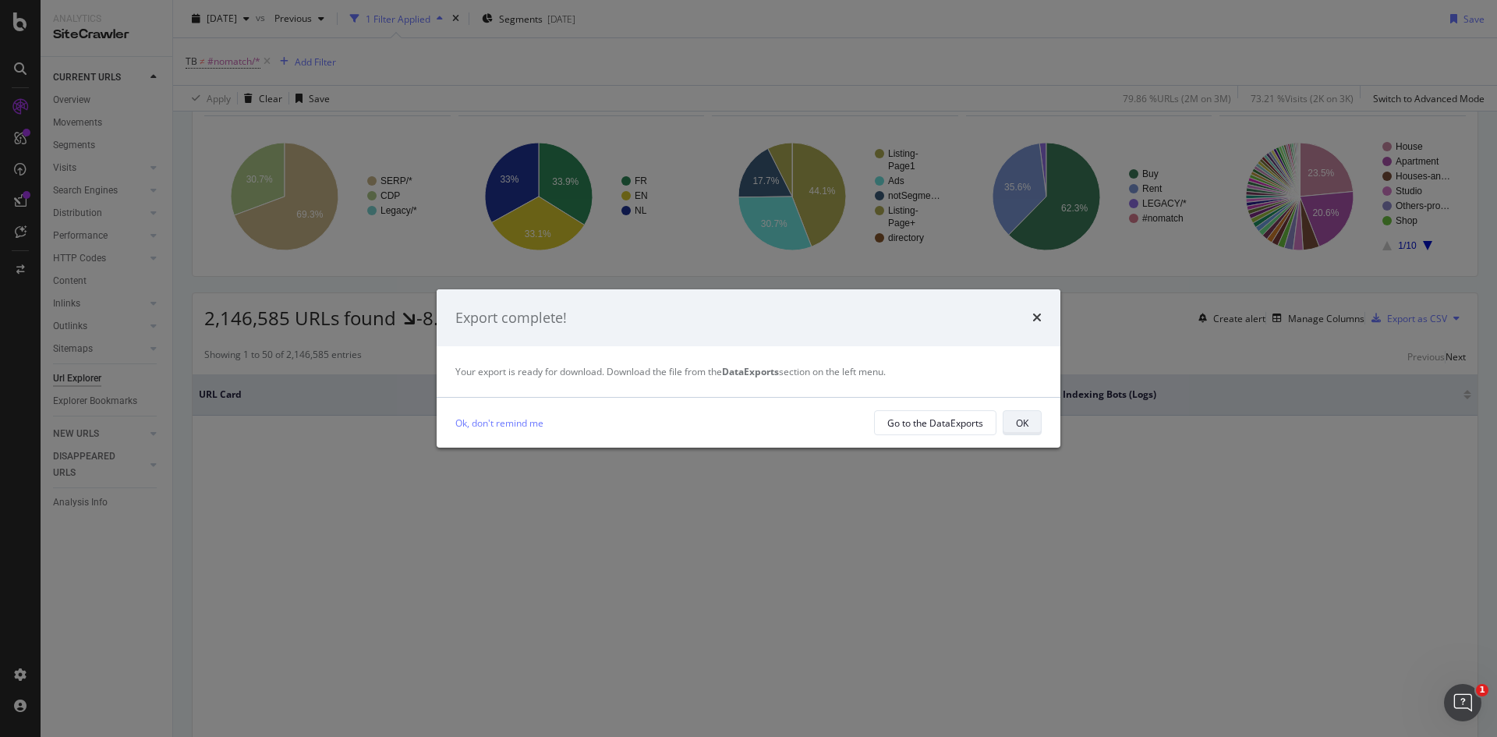
click at [1036, 420] on button "OK" at bounding box center [1021, 422] width 39 height 25
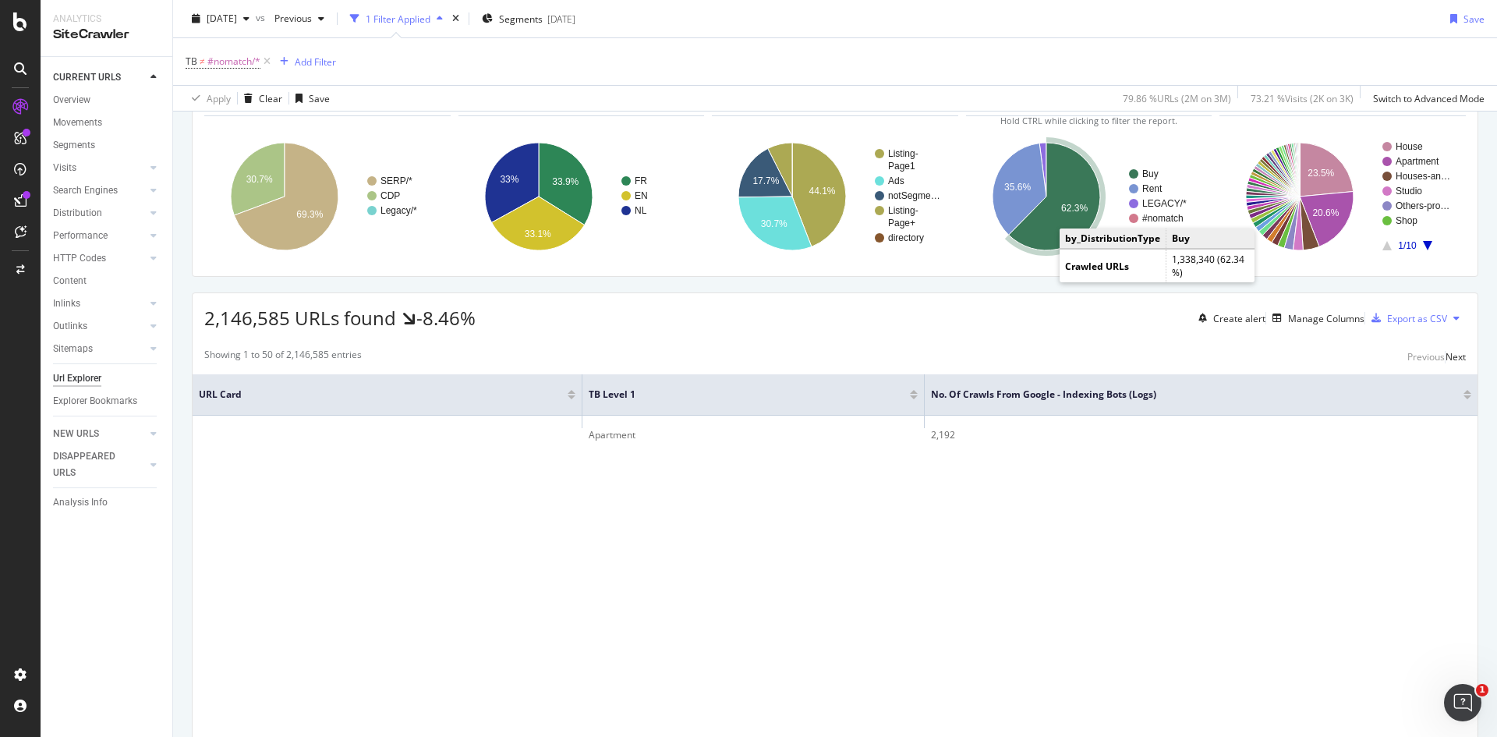
click at [1055, 248] on icon "A chart." at bounding box center [1053, 197] width 91 height 108
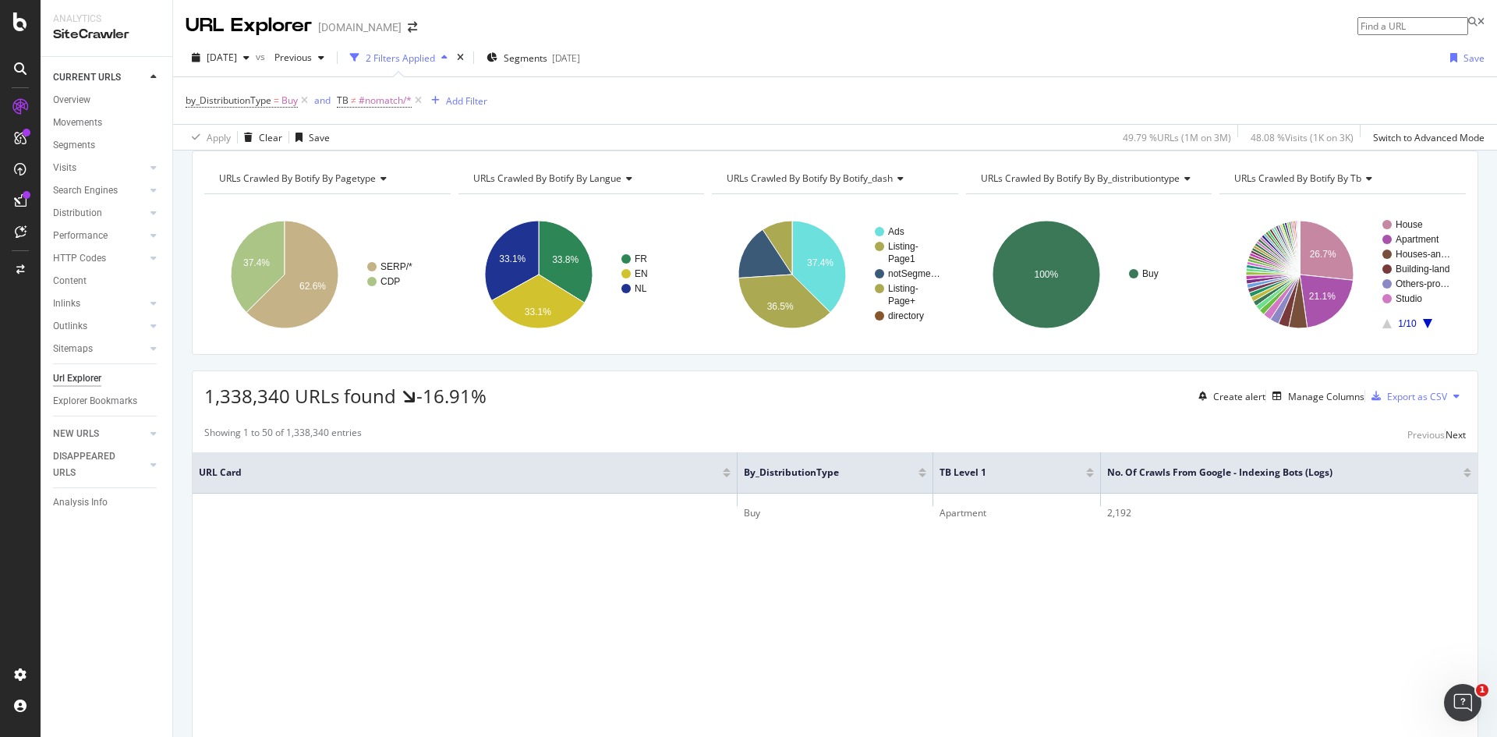
click at [1298, 185] on span "URLs Crawled By Botify By tb" at bounding box center [1297, 177] width 127 height 13
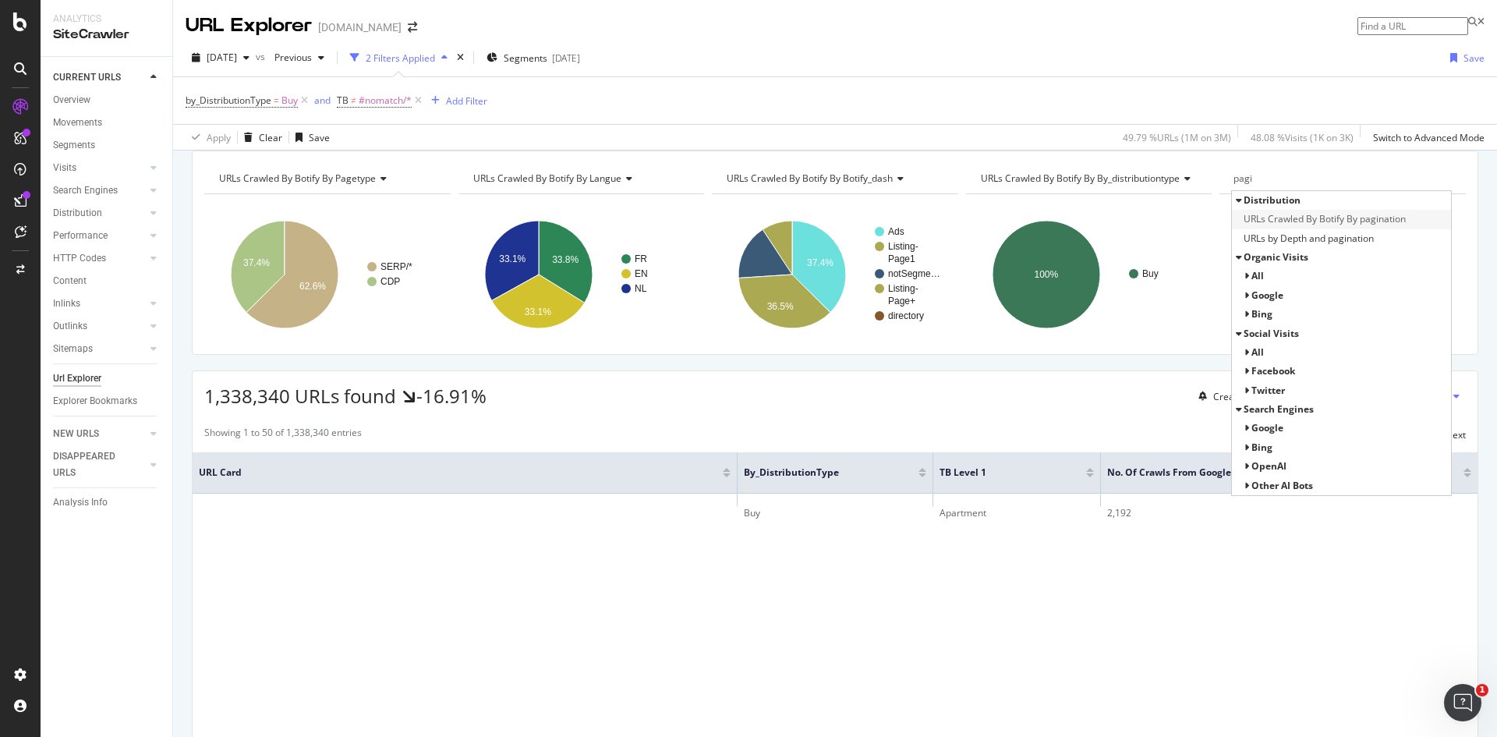
type input "pagi"
click at [1326, 227] on span "URLs Crawled By Botify By pagination" at bounding box center [1324, 219] width 162 height 16
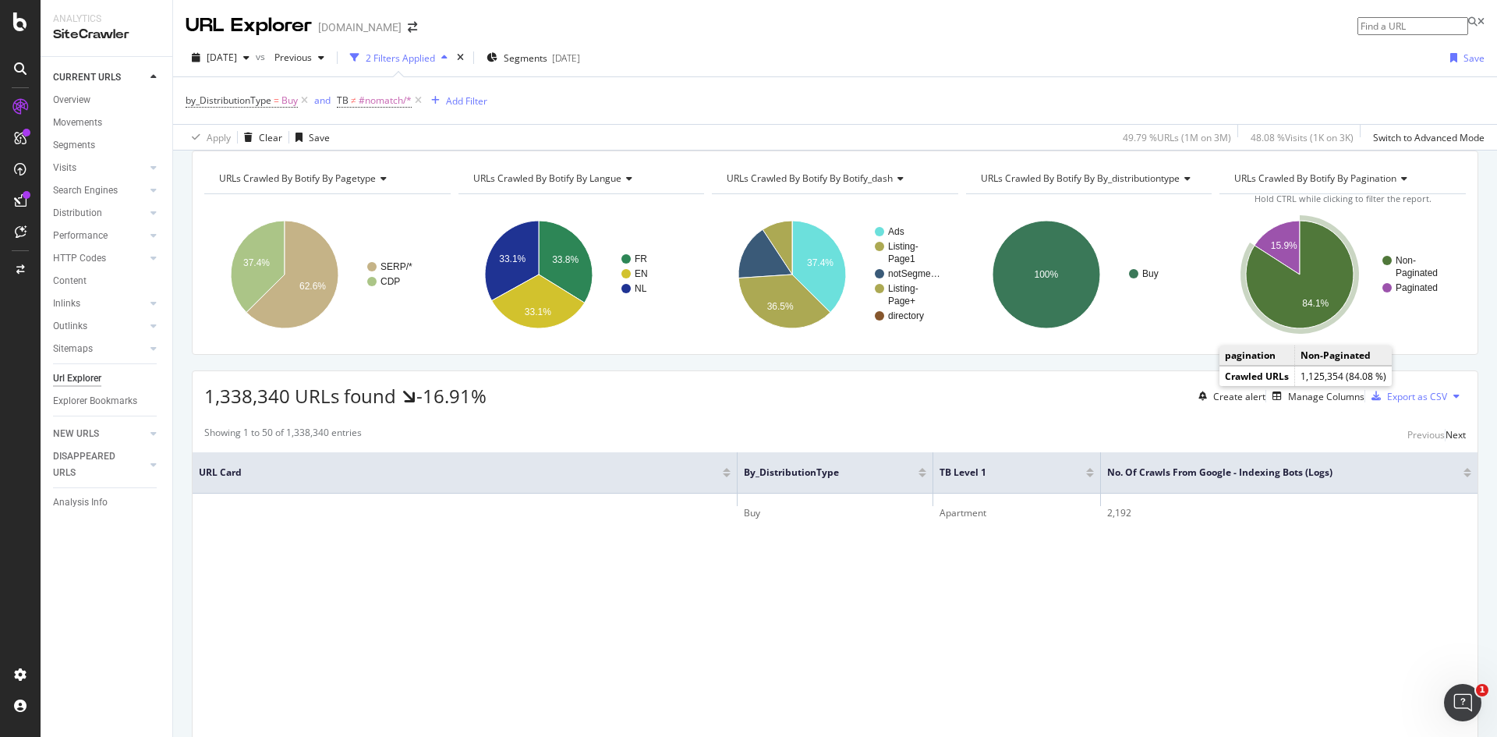
click at [1303, 309] on icon "A chart." at bounding box center [1300, 275] width 108 height 108
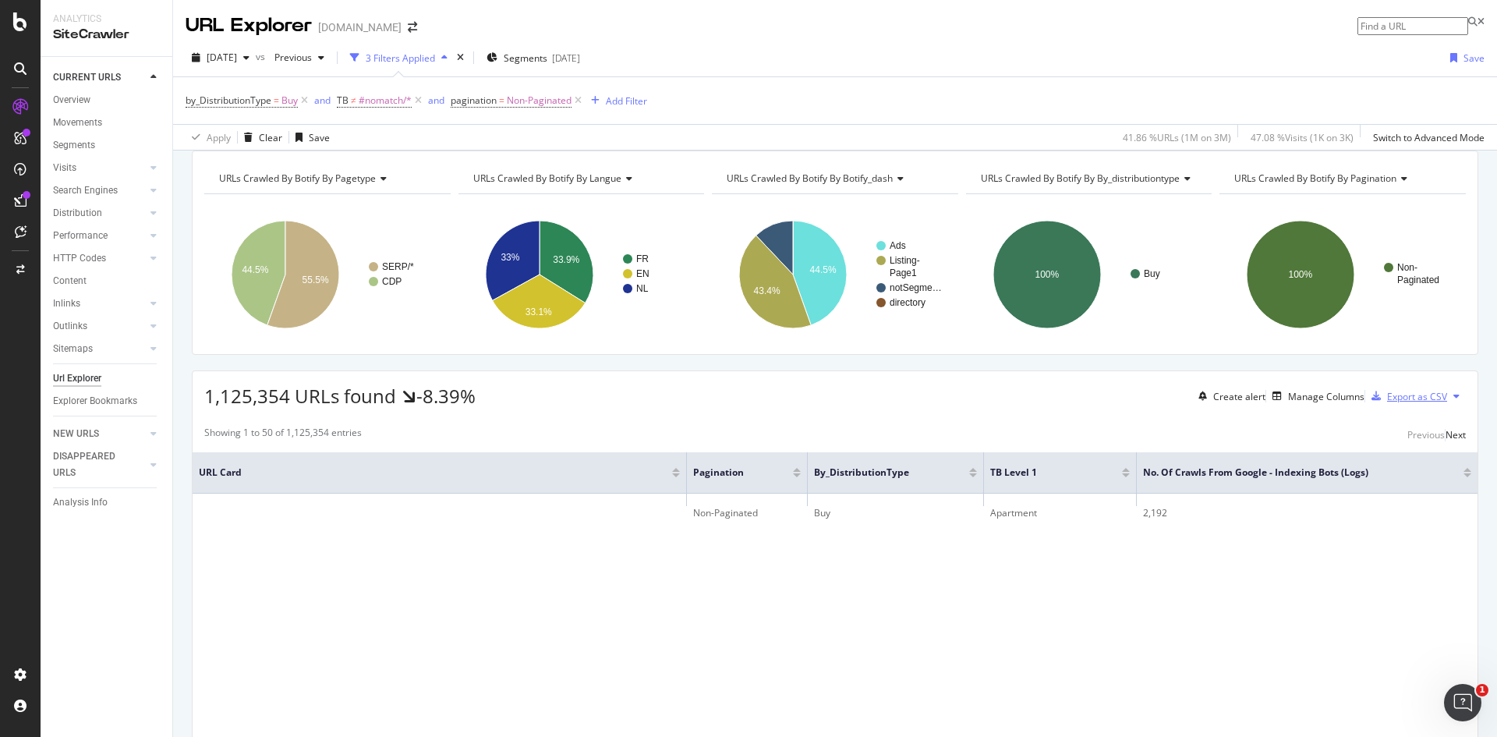
click at [1403, 403] on div "Export as CSV" at bounding box center [1417, 396] width 60 height 13
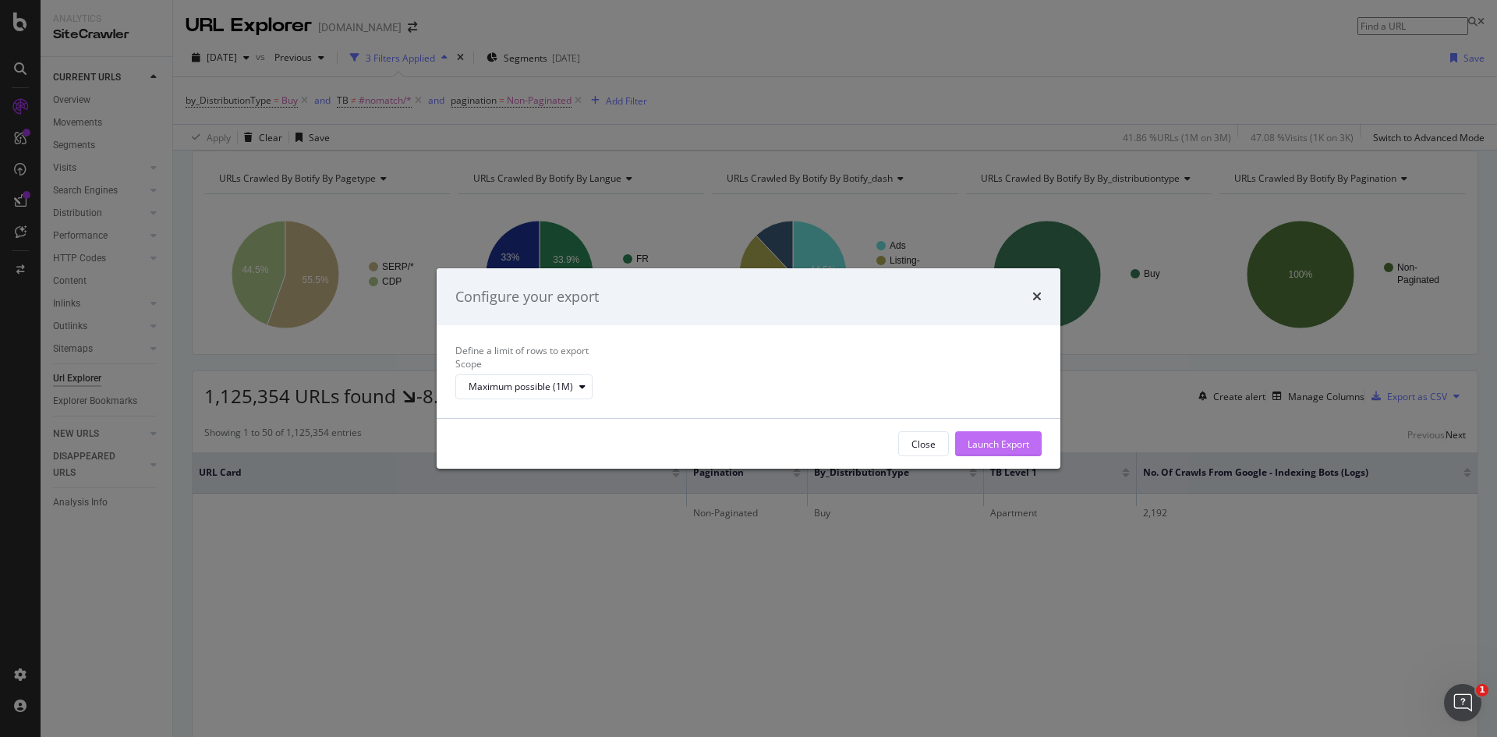
click at [1009, 451] on div "Launch Export" at bounding box center [998, 443] width 62 height 13
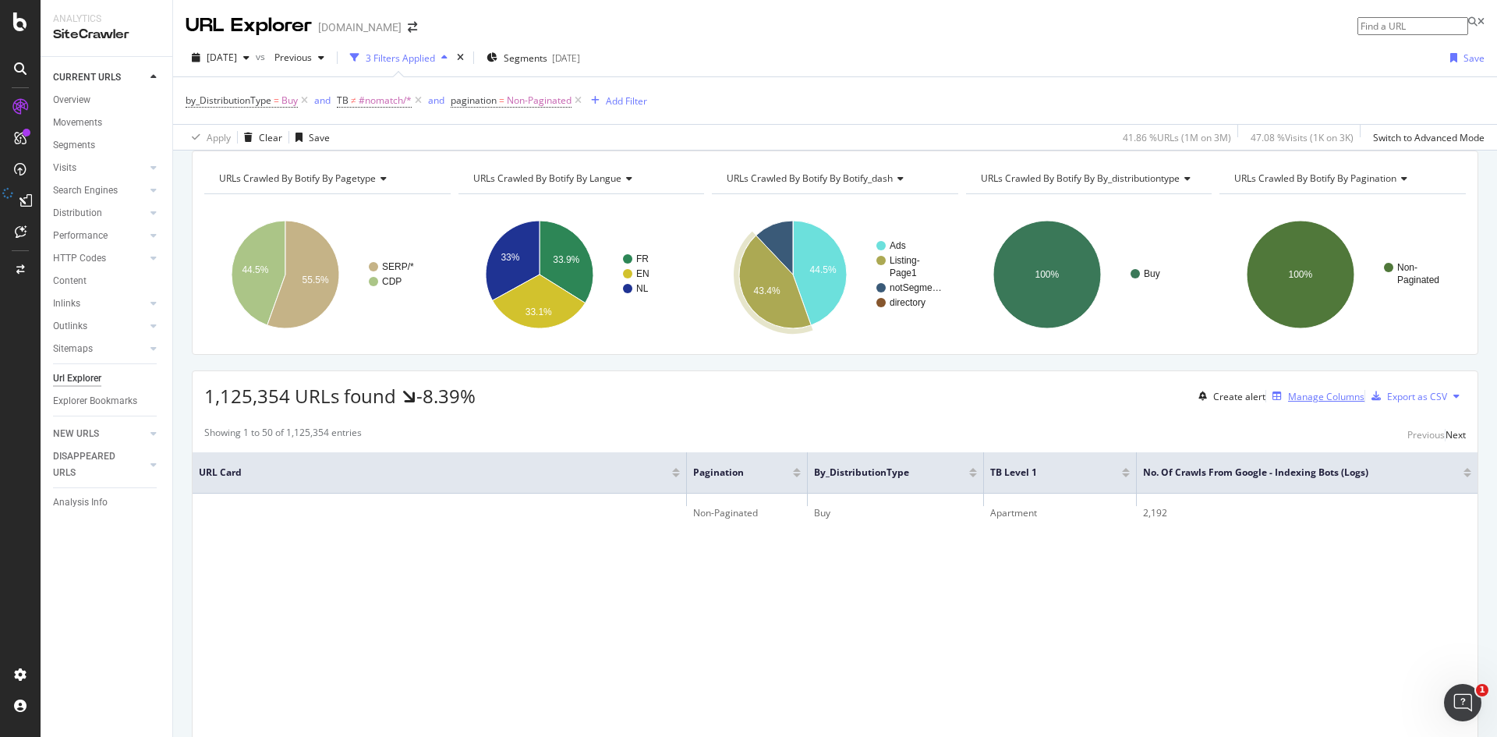
click at [1320, 403] on div "Manage Columns" at bounding box center [1326, 396] width 76 height 13
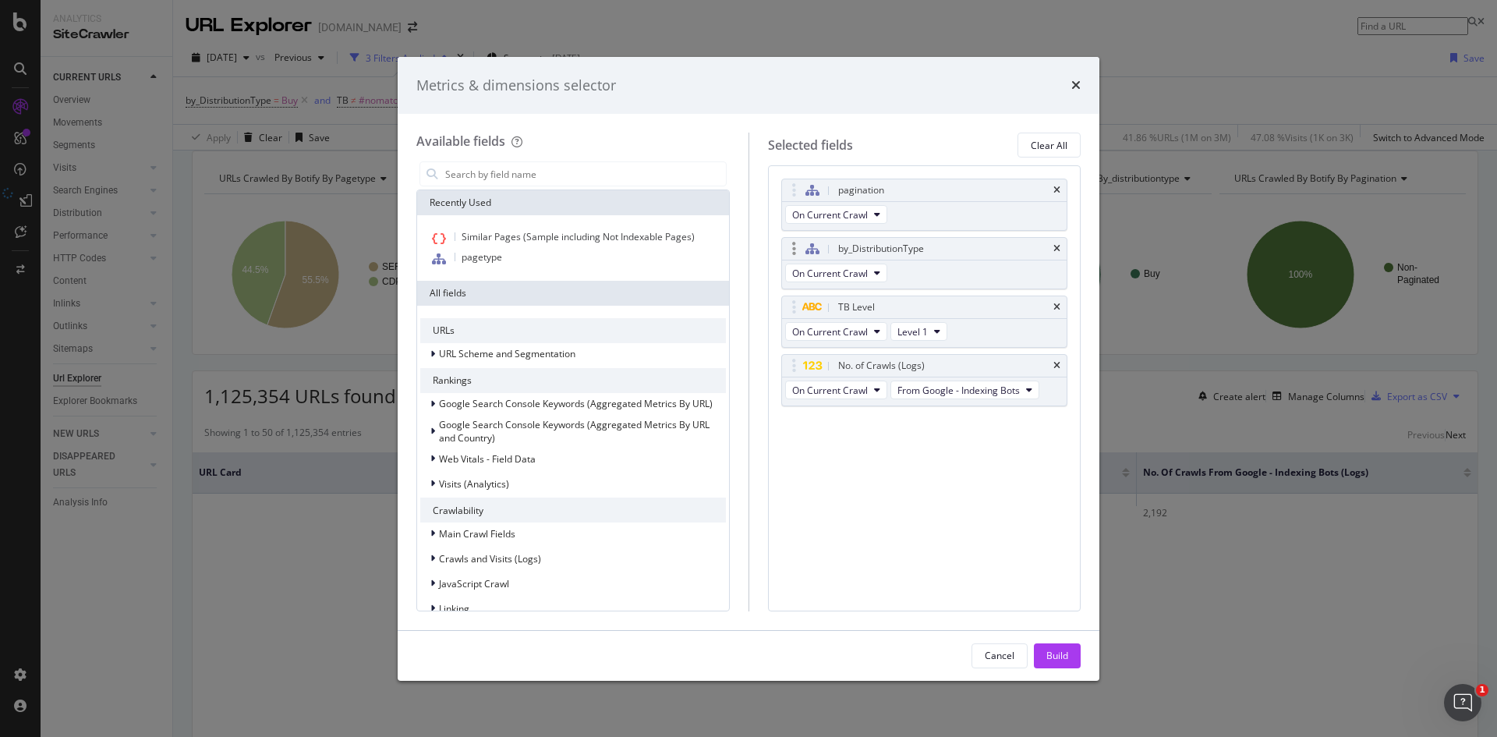
click at [1060, 249] on div "by_DistributionType" at bounding box center [924, 249] width 285 height 22
click at [1055, 246] on icon "times" at bounding box center [1056, 248] width 7 height 9
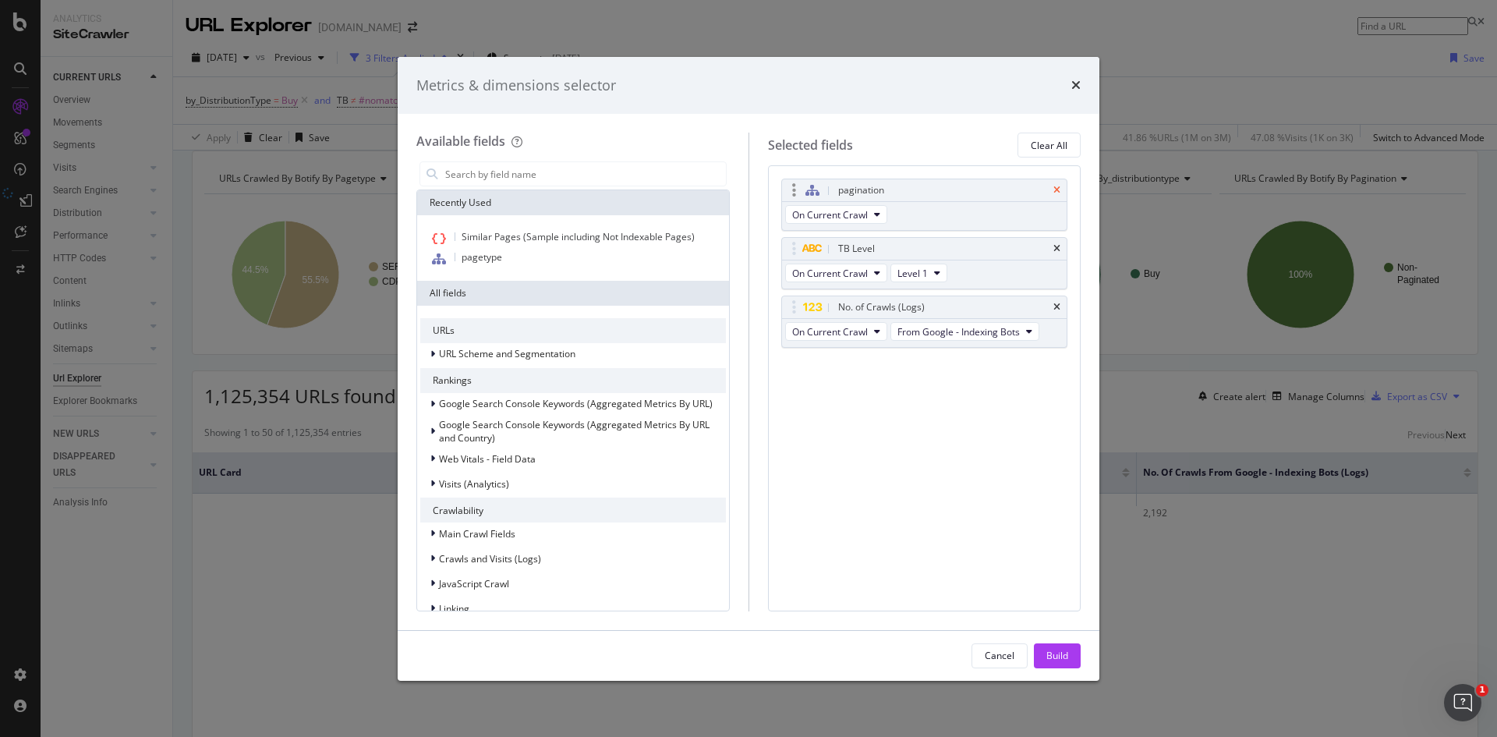
click at [1054, 188] on icon "times" at bounding box center [1056, 190] width 7 height 9
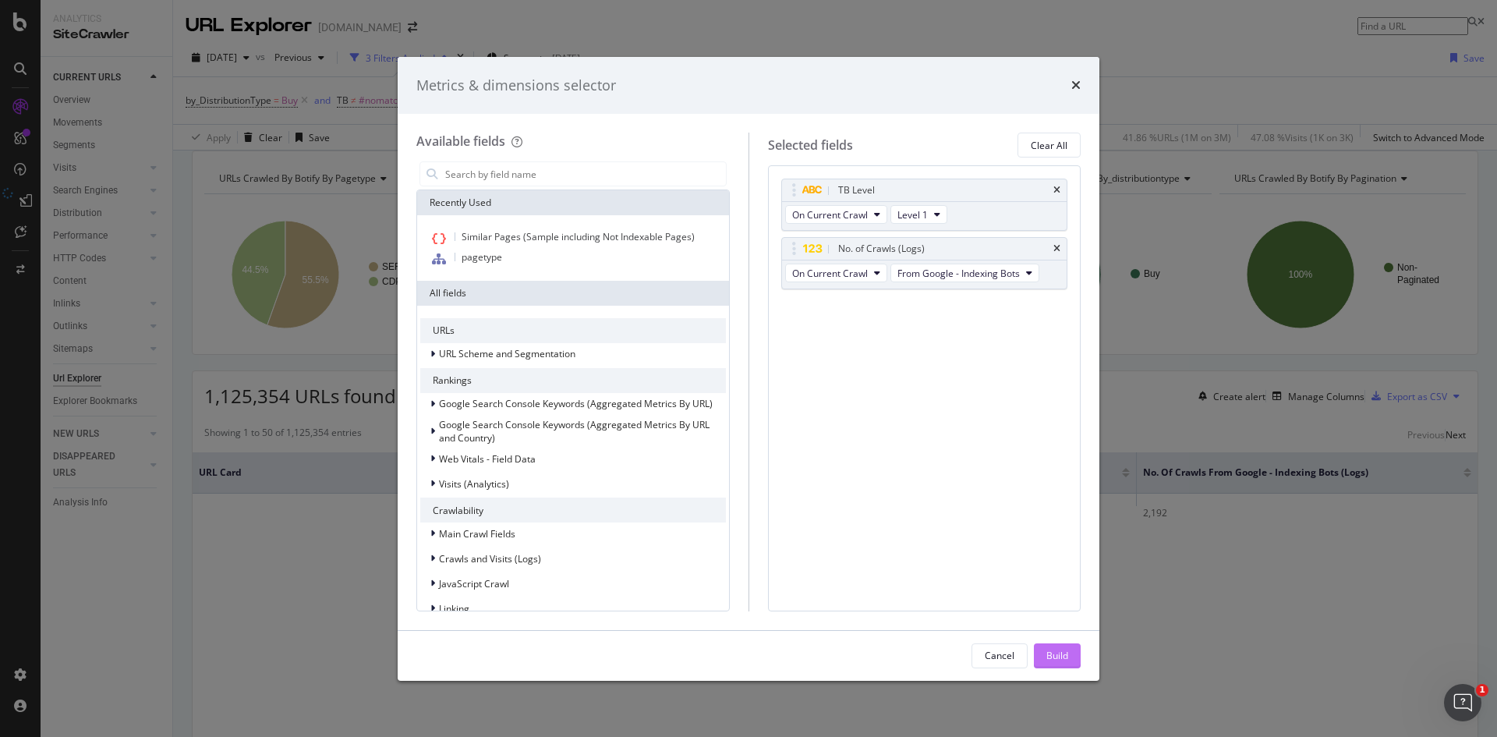
click at [1070, 656] on button "Build" at bounding box center [1057, 655] width 47 height 25
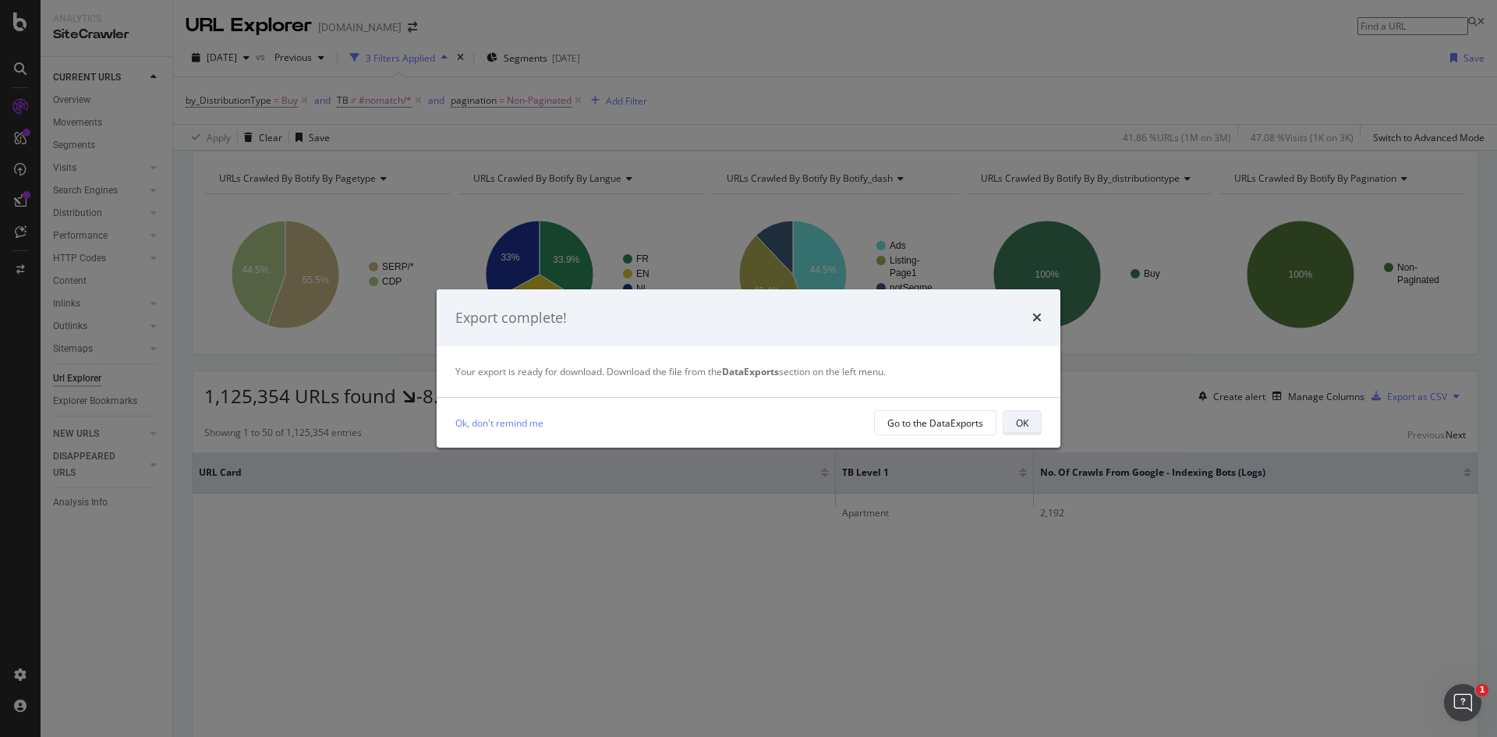
click at [1035, 423] on button "OK" at bounding box center [1021, 422] width 39 height 25
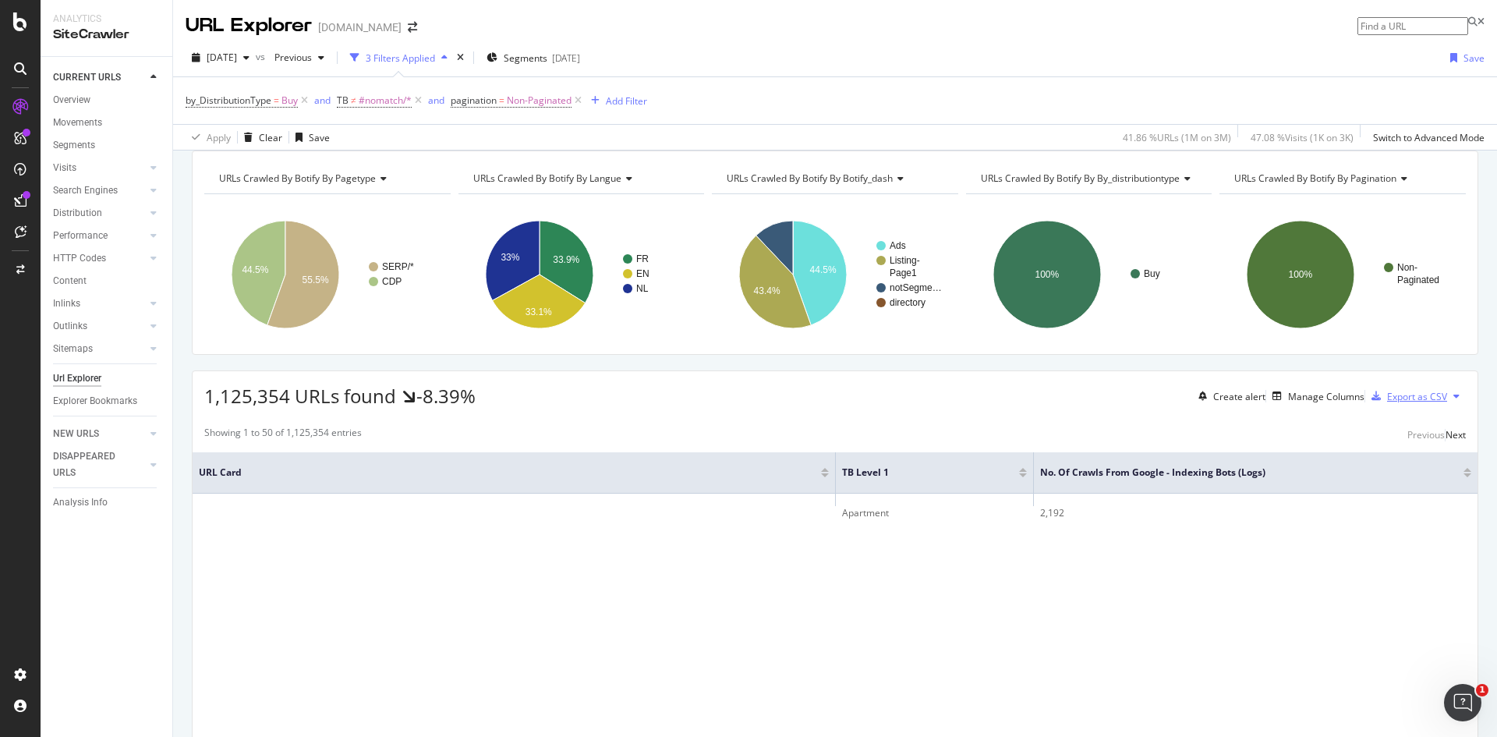
click at [1399, 403] on div "Export as CSV" at bounding box center [1417, 396] width 60 height 13
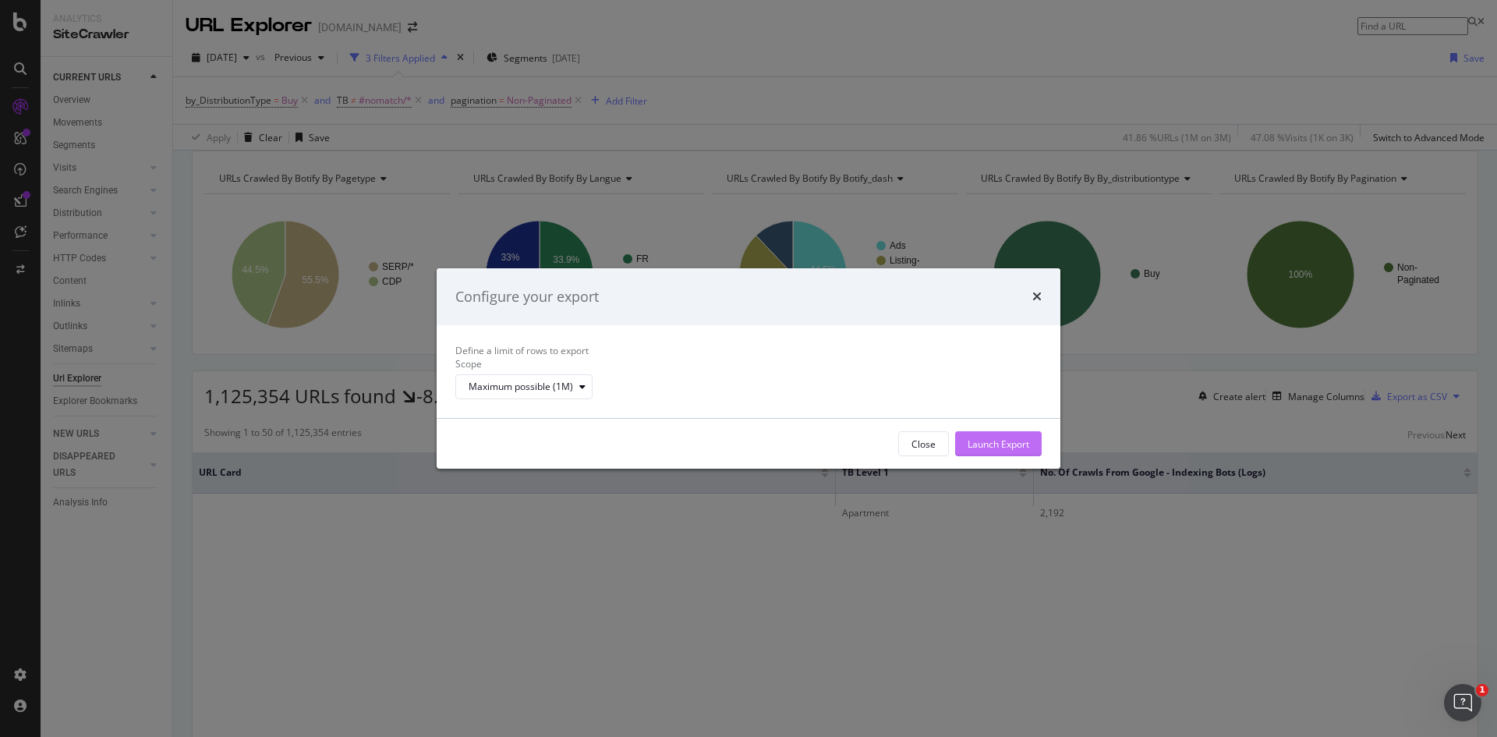
click at [992, 450] on div "Launch Export" at bounding box center [998, 443] width 62 height 13
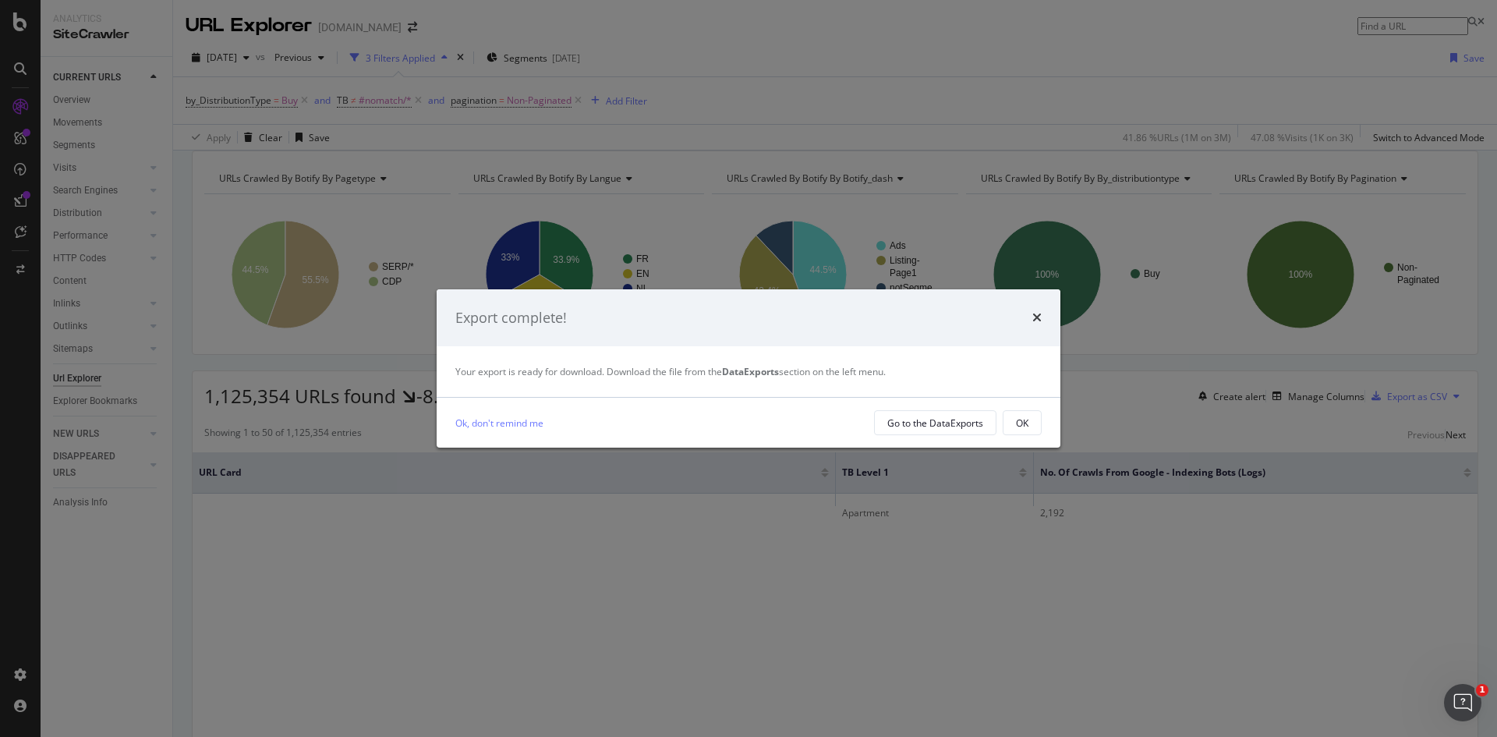
click at [1012, 430] on button "OK" at bounding box center [1021, 422] width 39 height 25
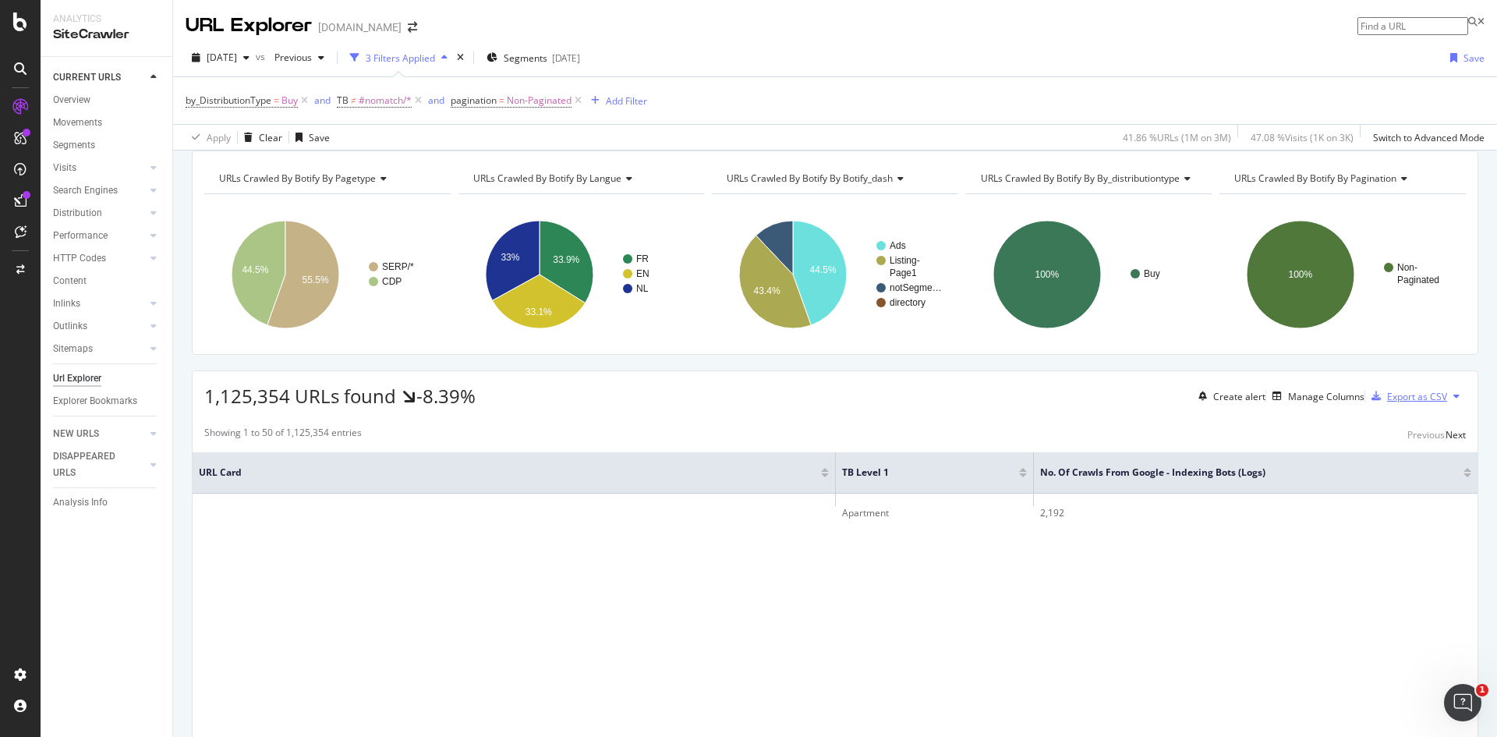
click at [1409, 403] on div "Export as CSV" at bounding box center [1417, 396] width 60 height 13
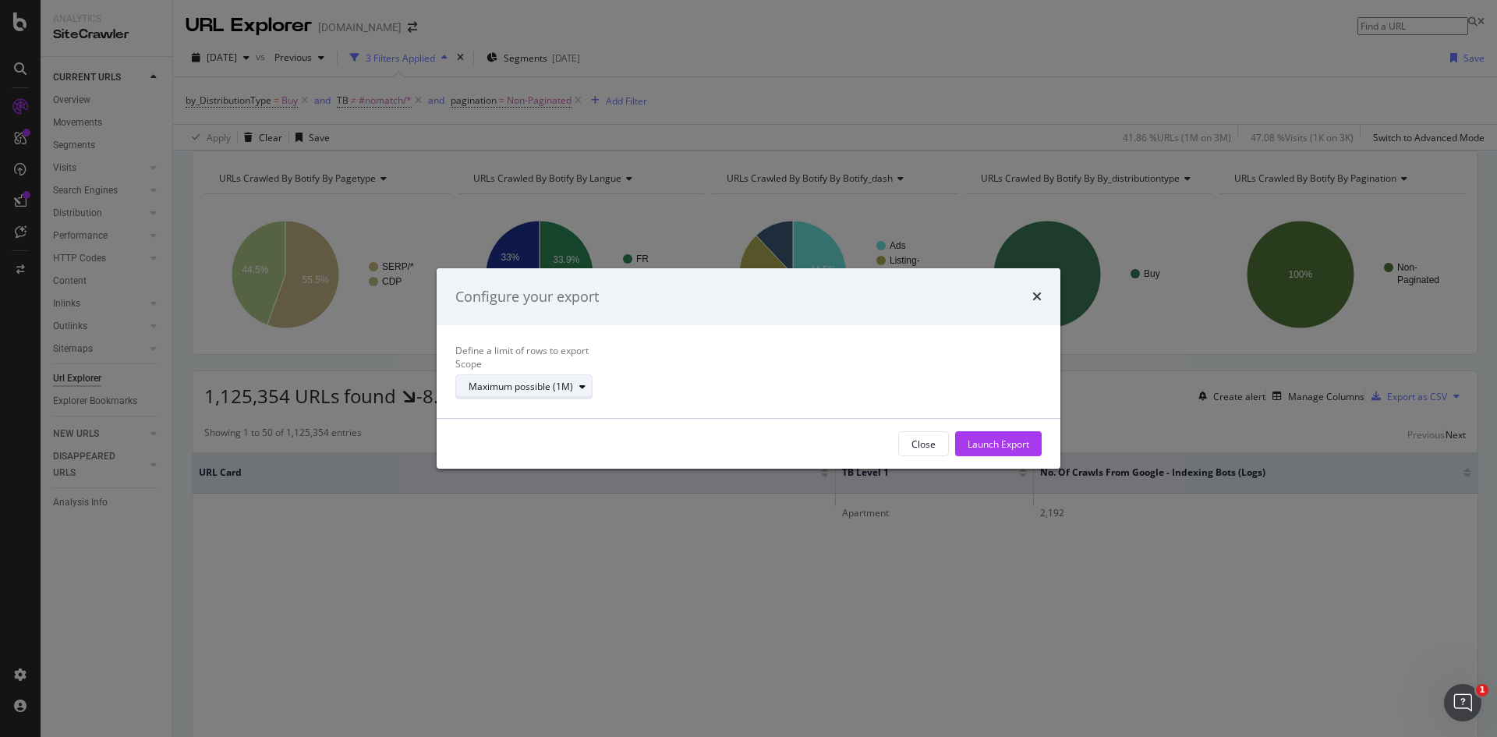
click at [573, 391] on div "Maximum possible (1M)" at bounding box center [520, 386] width 104 height 9
click at [571, 434] on div "Define a limit" at bounding box center [547, 427] width 104 height 13
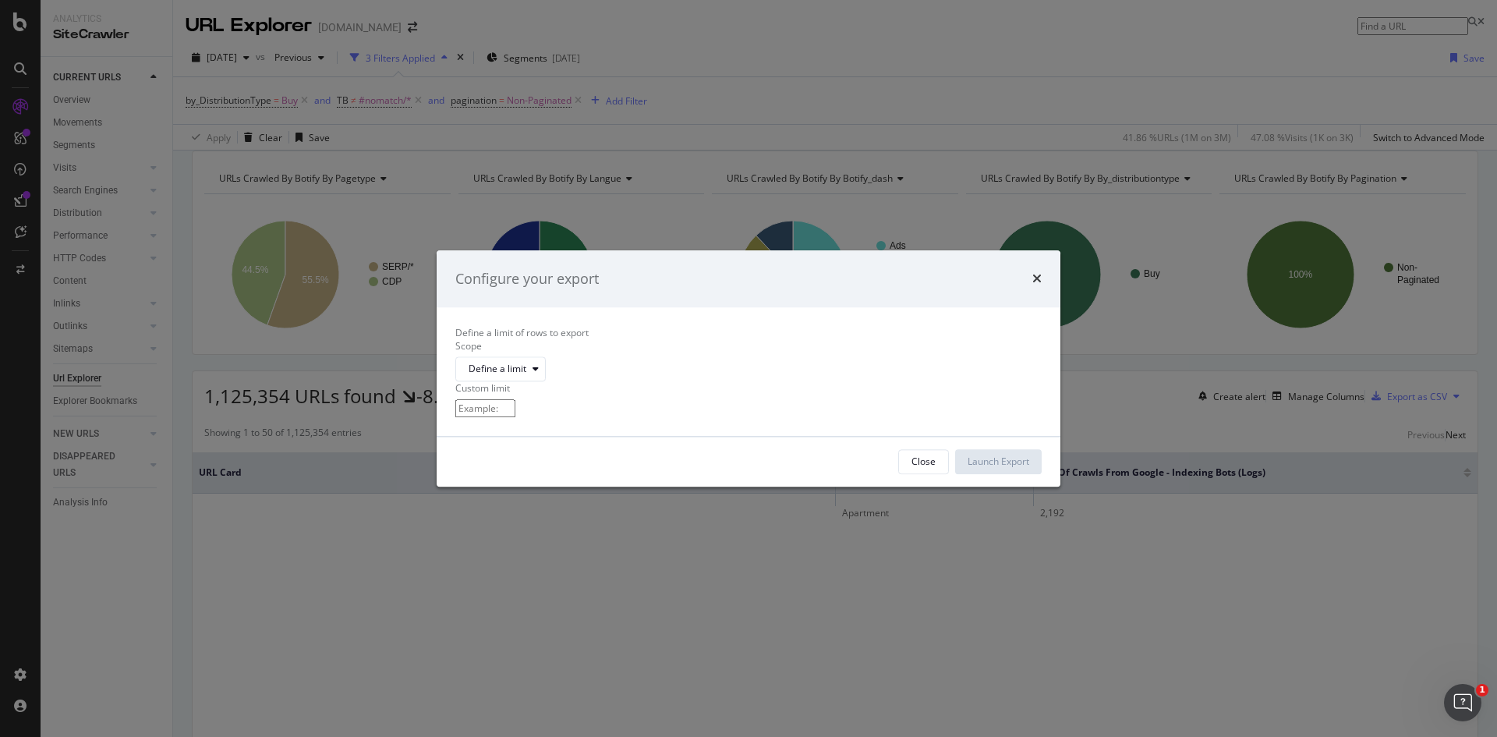
click at [515, 417] on input "modal" at bounding box center [485, 408] width 60 height 18
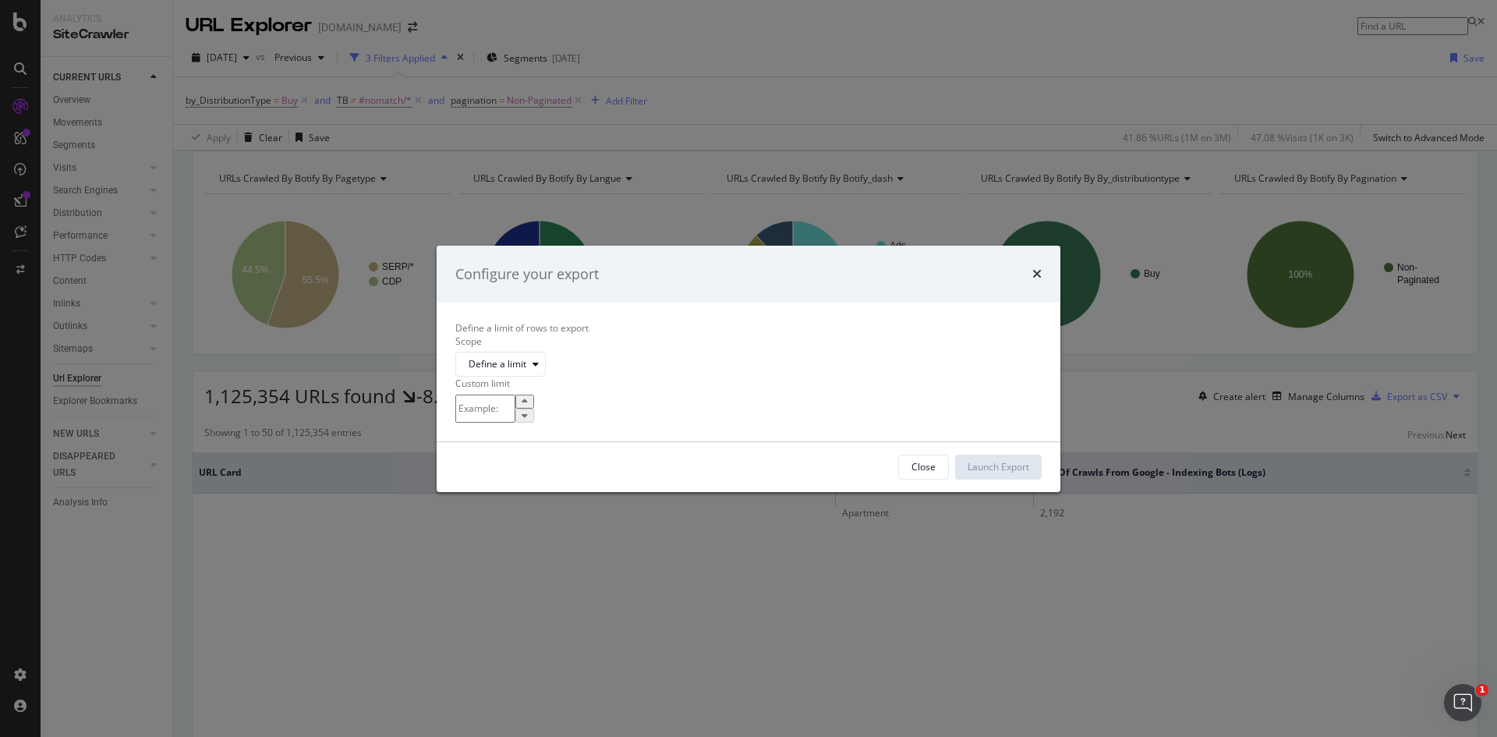
click at [515, 411] on input "modal" at bounding box center [485, 408] width 60 height 28
type input "400000"
click at [996, 473] on div "Launch Export" at bounding box center [998, 466] width 62 height 13
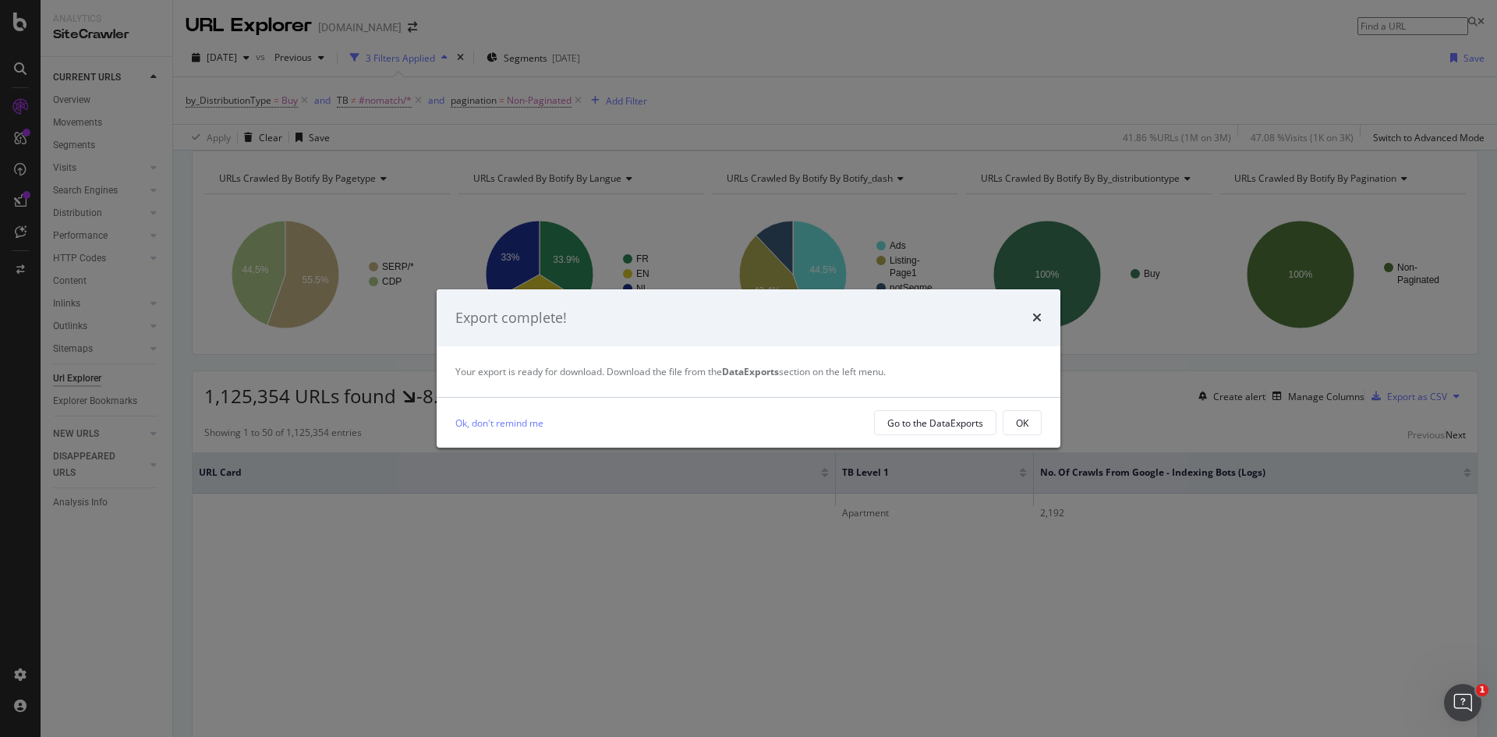
click at [1028, 422] on button "OK" at bounding box center [1021, 422] width 39 height 25
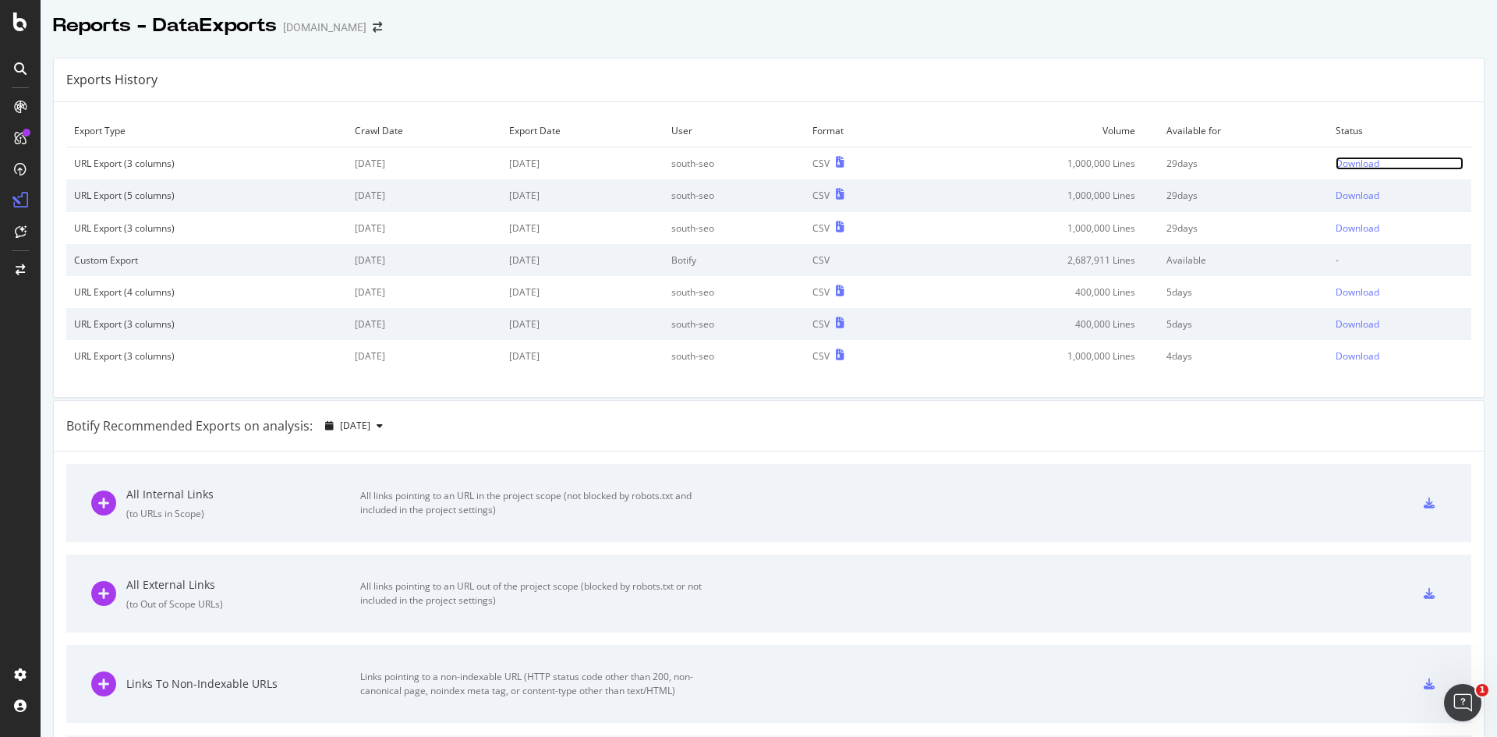
click at [1338, 163] on div "Download" at bounding box center [1357, 163] width 44 height 13
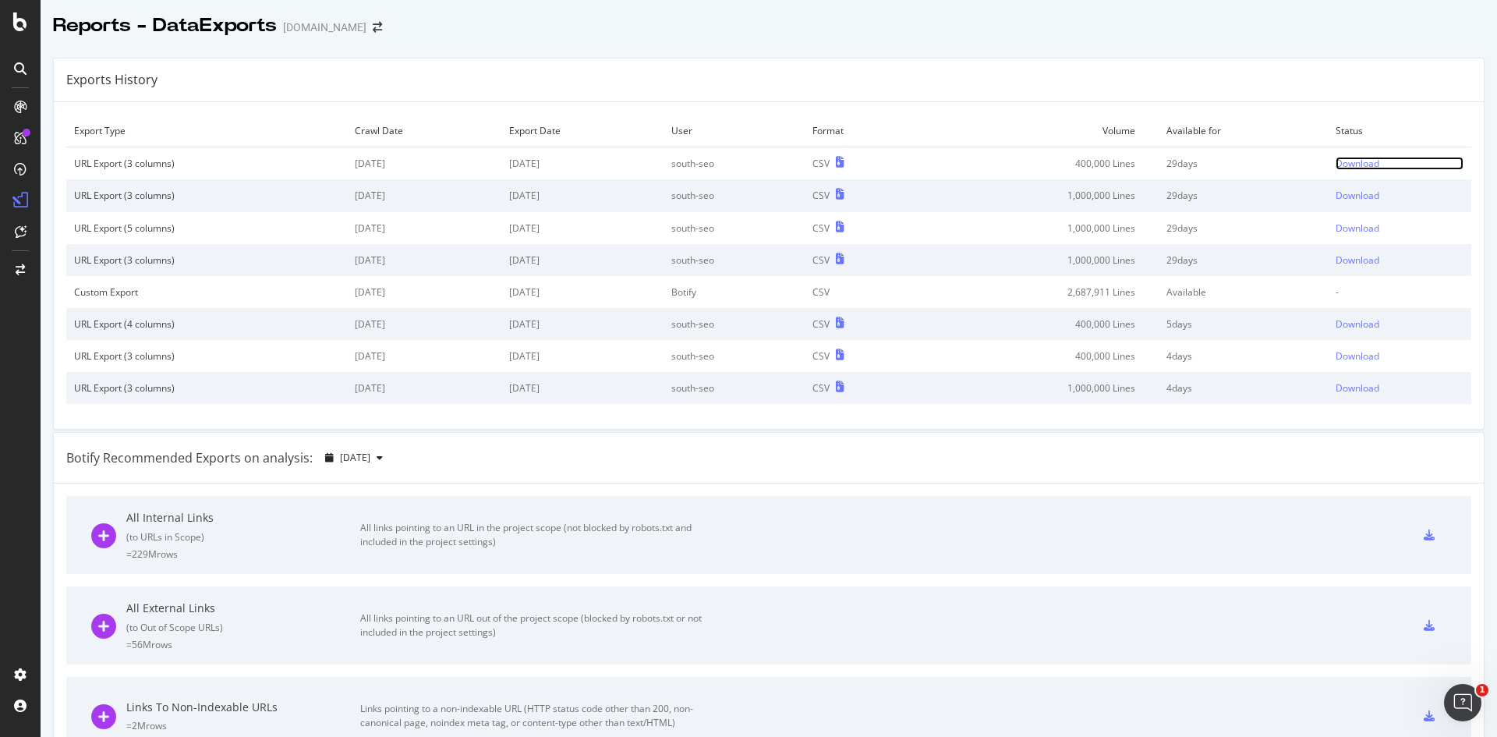
click at [1346, 162] on div "Download" at bounding box center [1357, 163] width 44 height 13
